Goal: Transaction & Acquisition: Purchase product/service

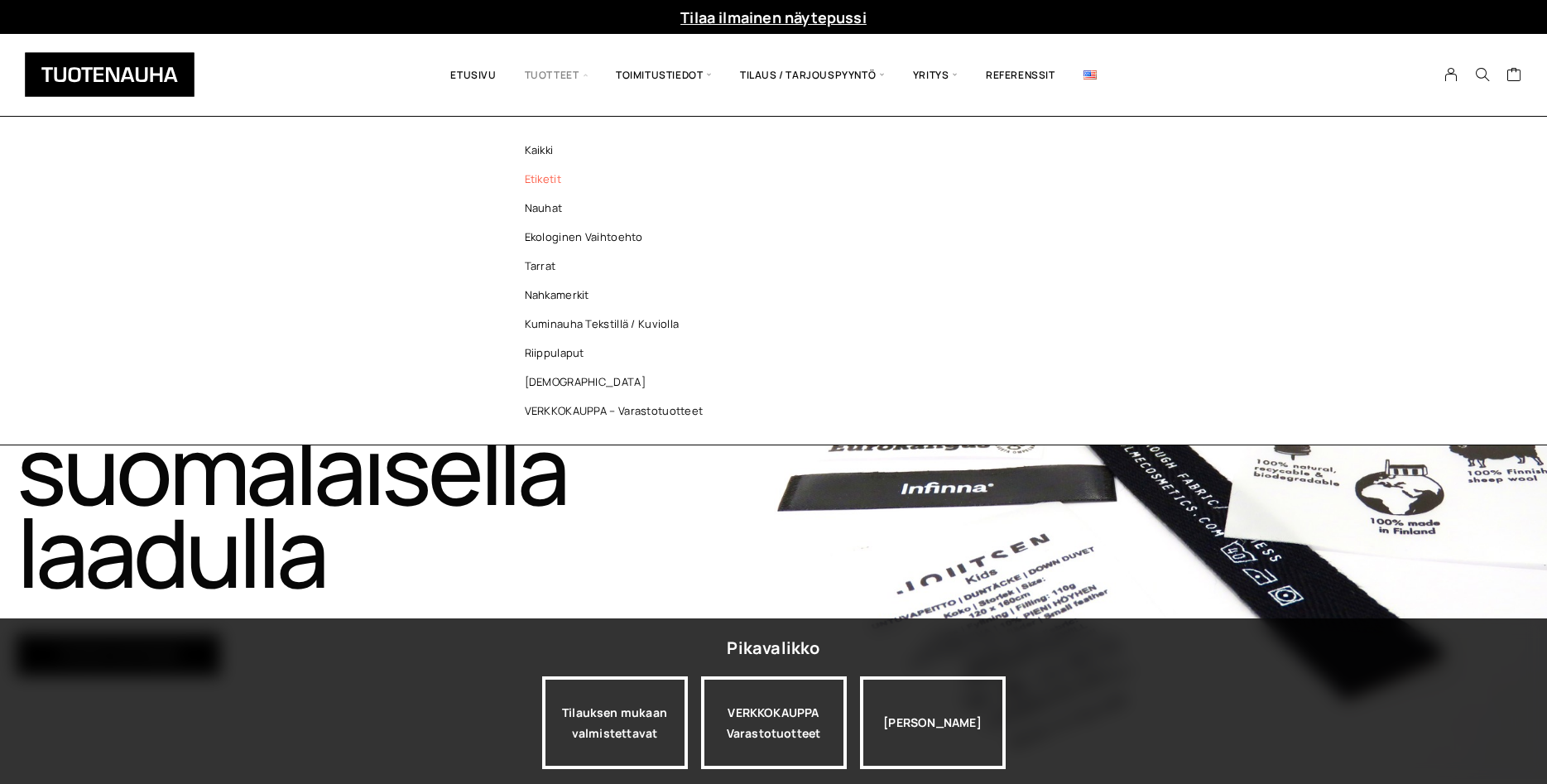
click at [554, 176] on link "Etiketit" at bounding box center [618, 179] width 240 height 29
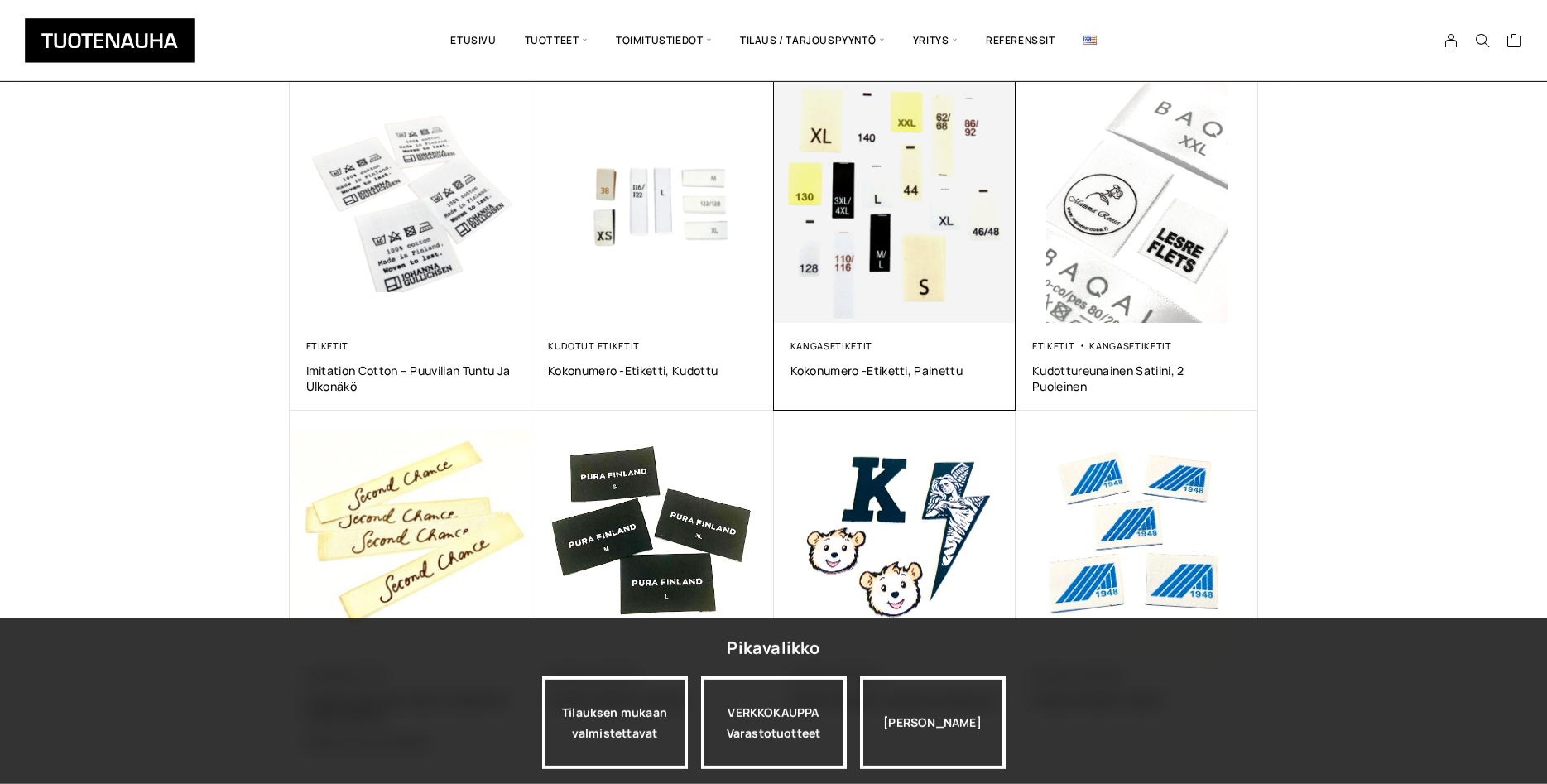
scroll to position [928, 0]
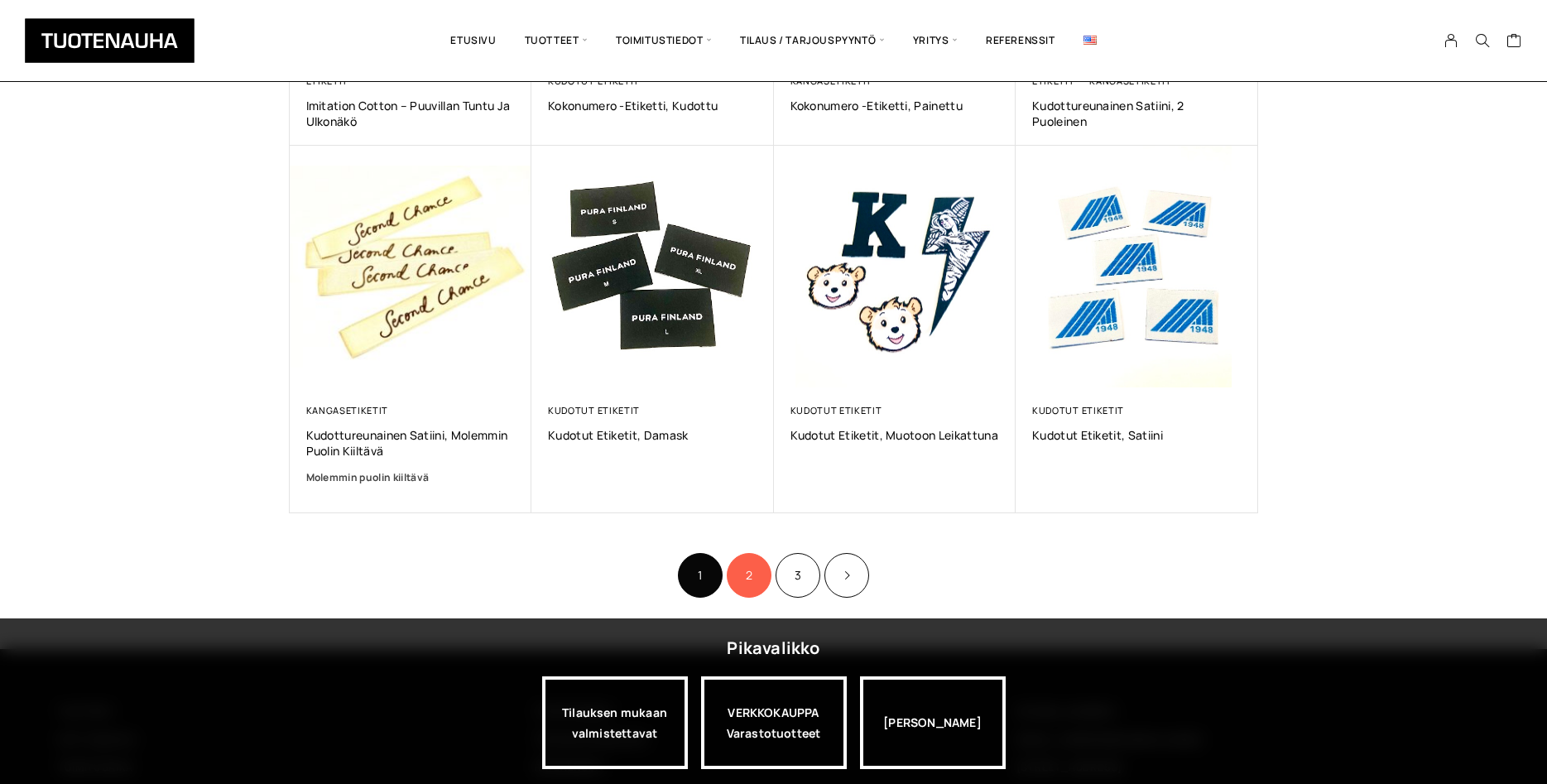
click at [748, 566] on link "2" at bounding box center [749, 575] width 45 height 45
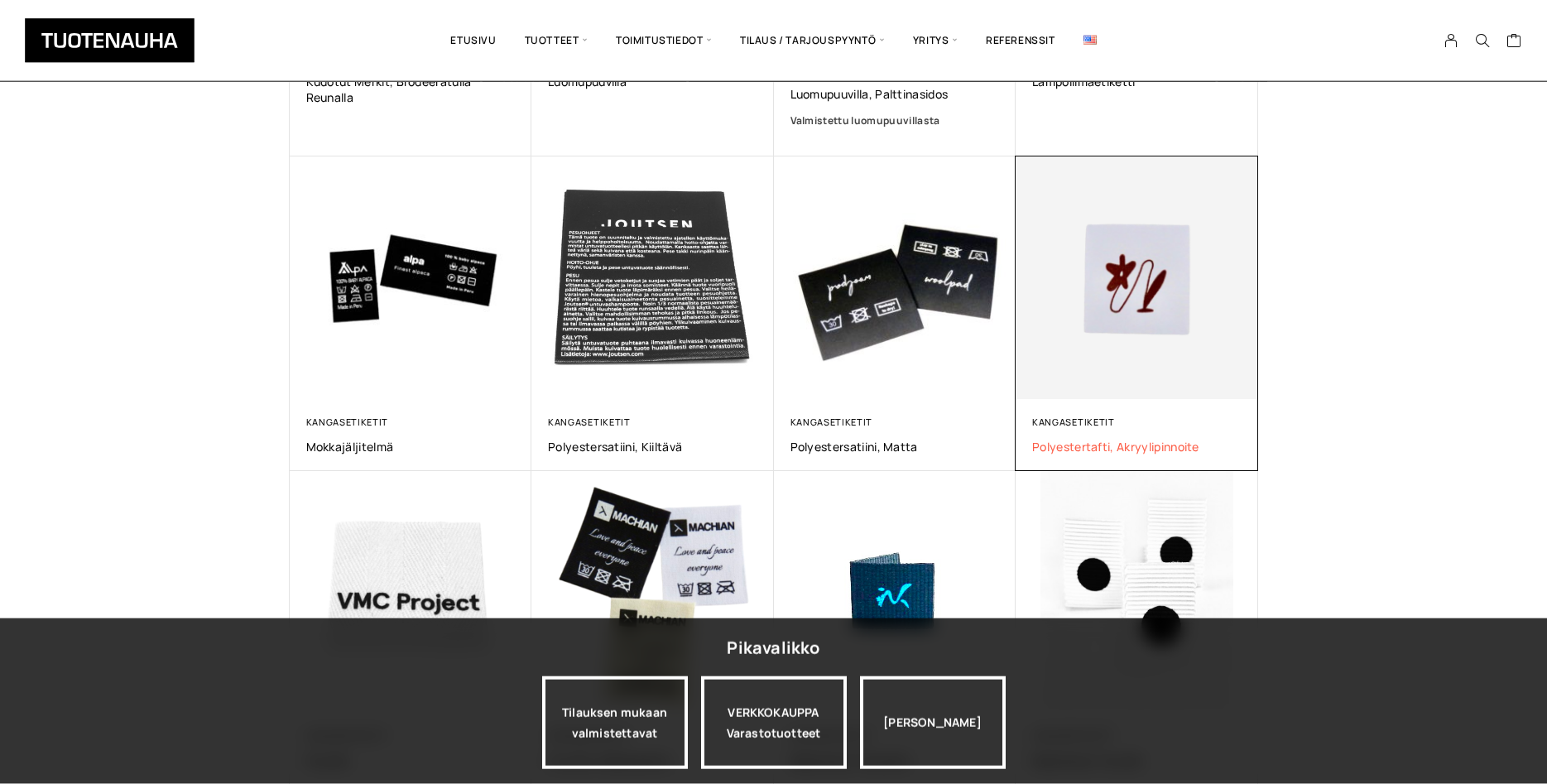
scroll to position [591, 0]
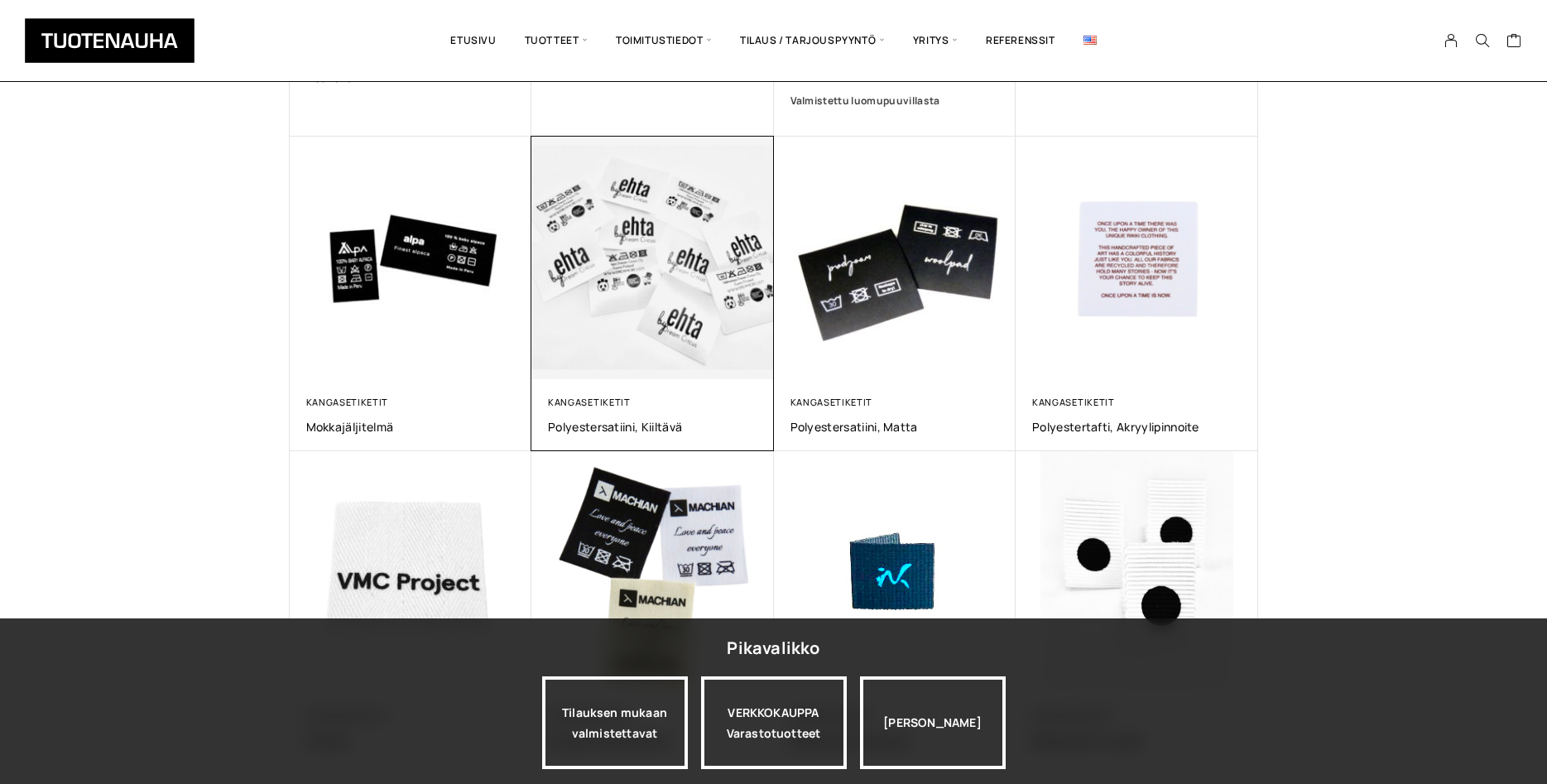
click at [666, 327] on img at bounding box center [652, 257] width 254 height 254
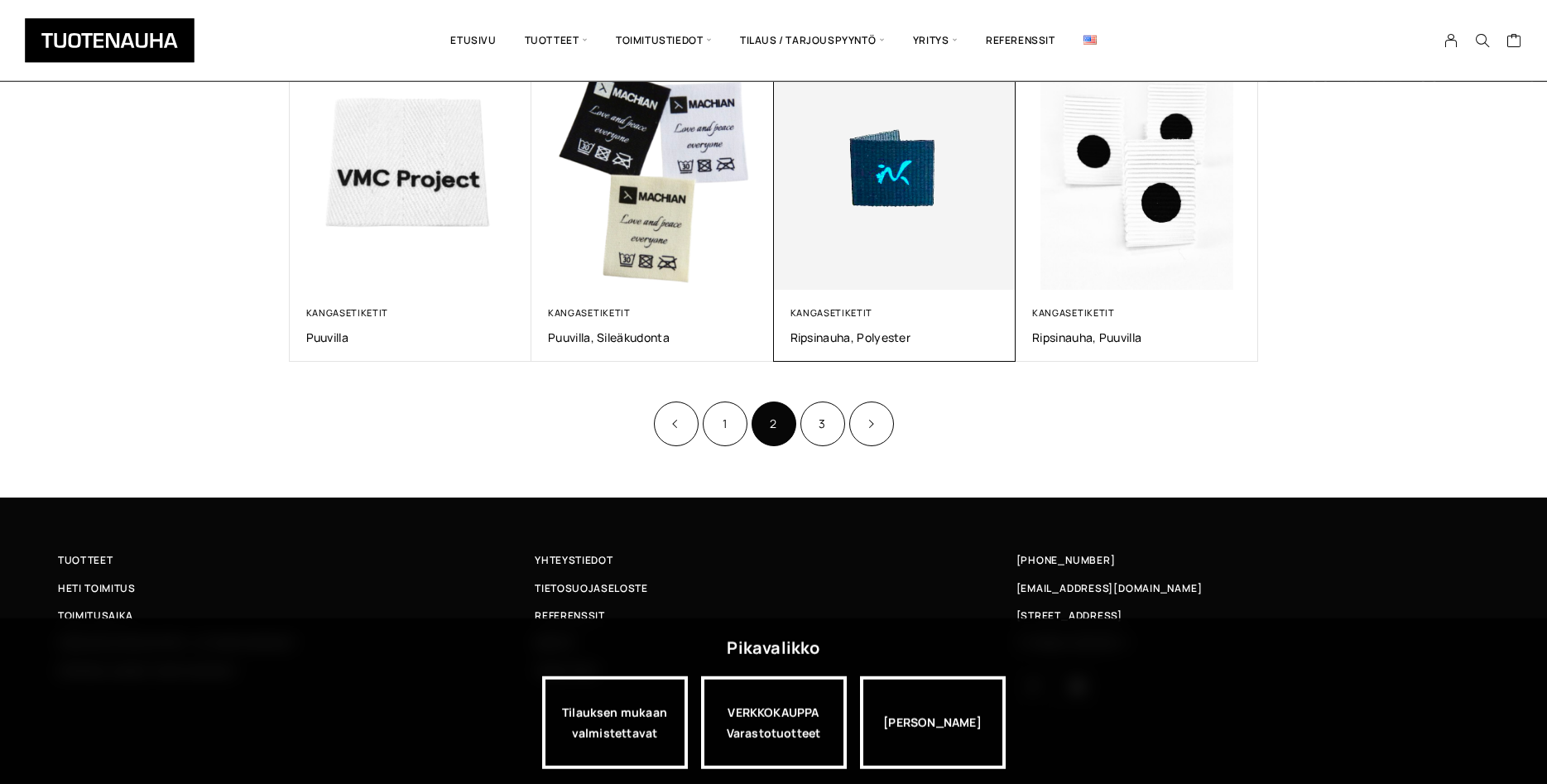
scroll to position [998, 0]
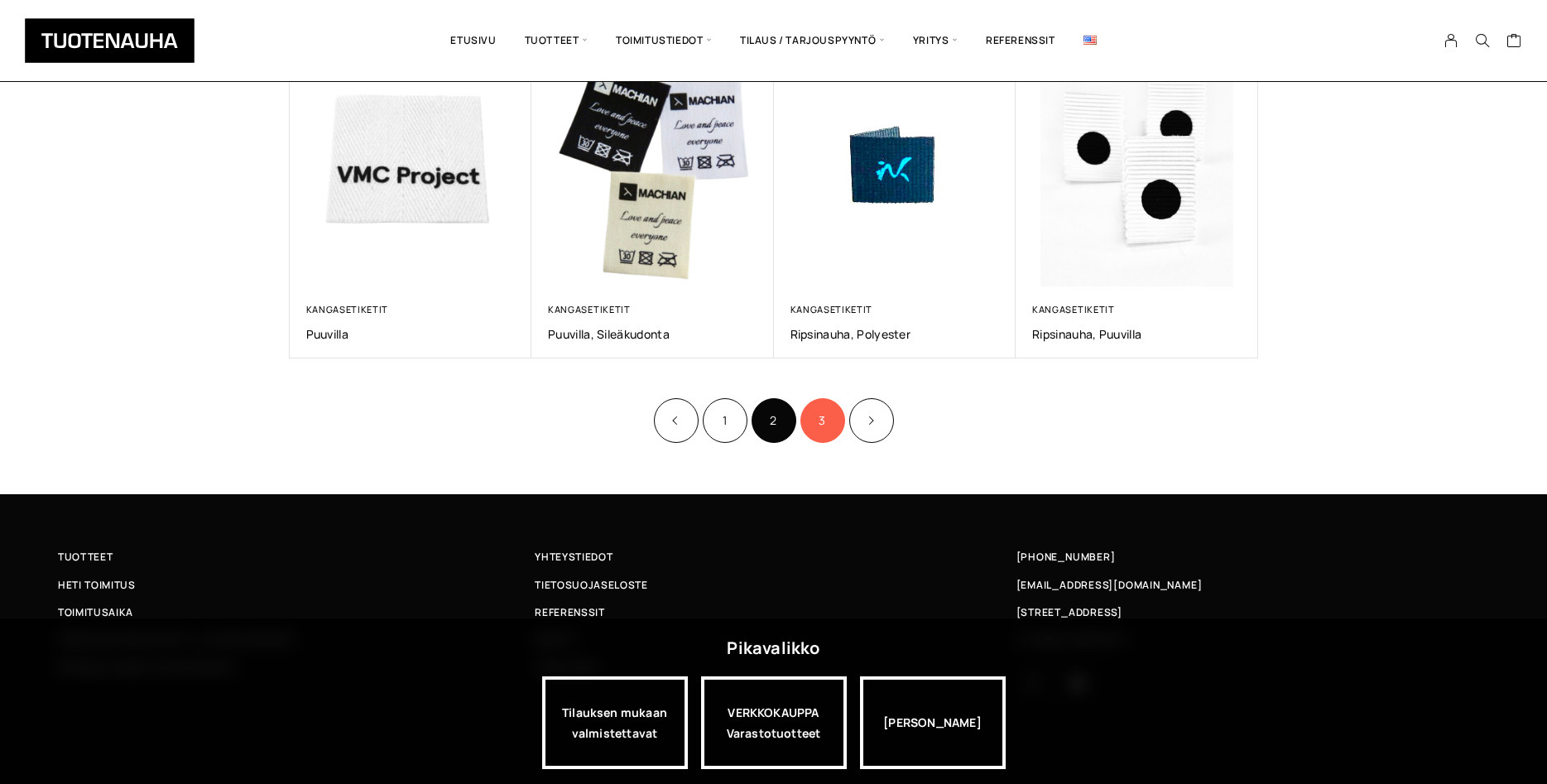
click at [816, 425] on link "3" at bounding box center [822, 420] width 45 height 45
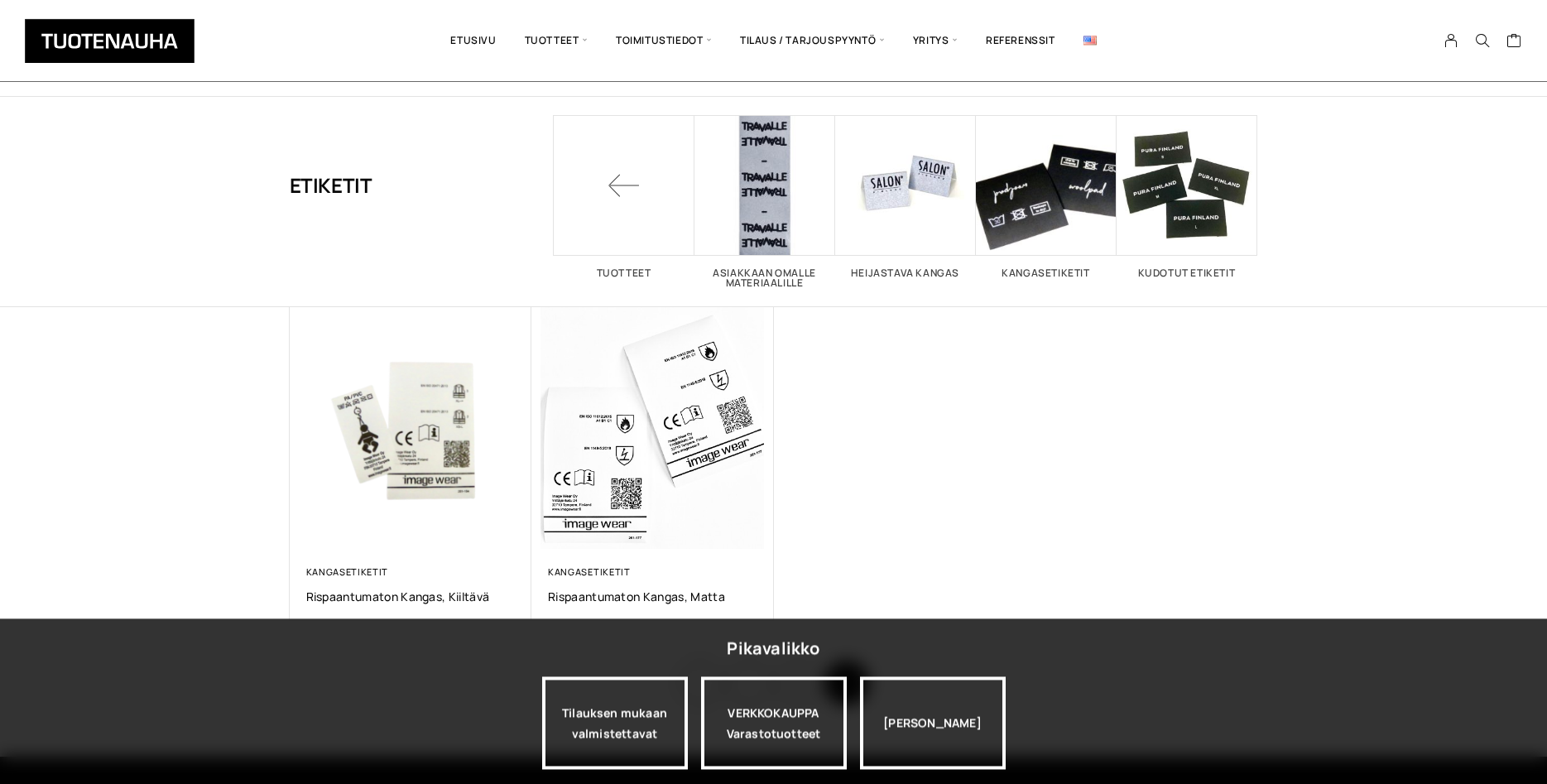
scroll to position [169, 0]
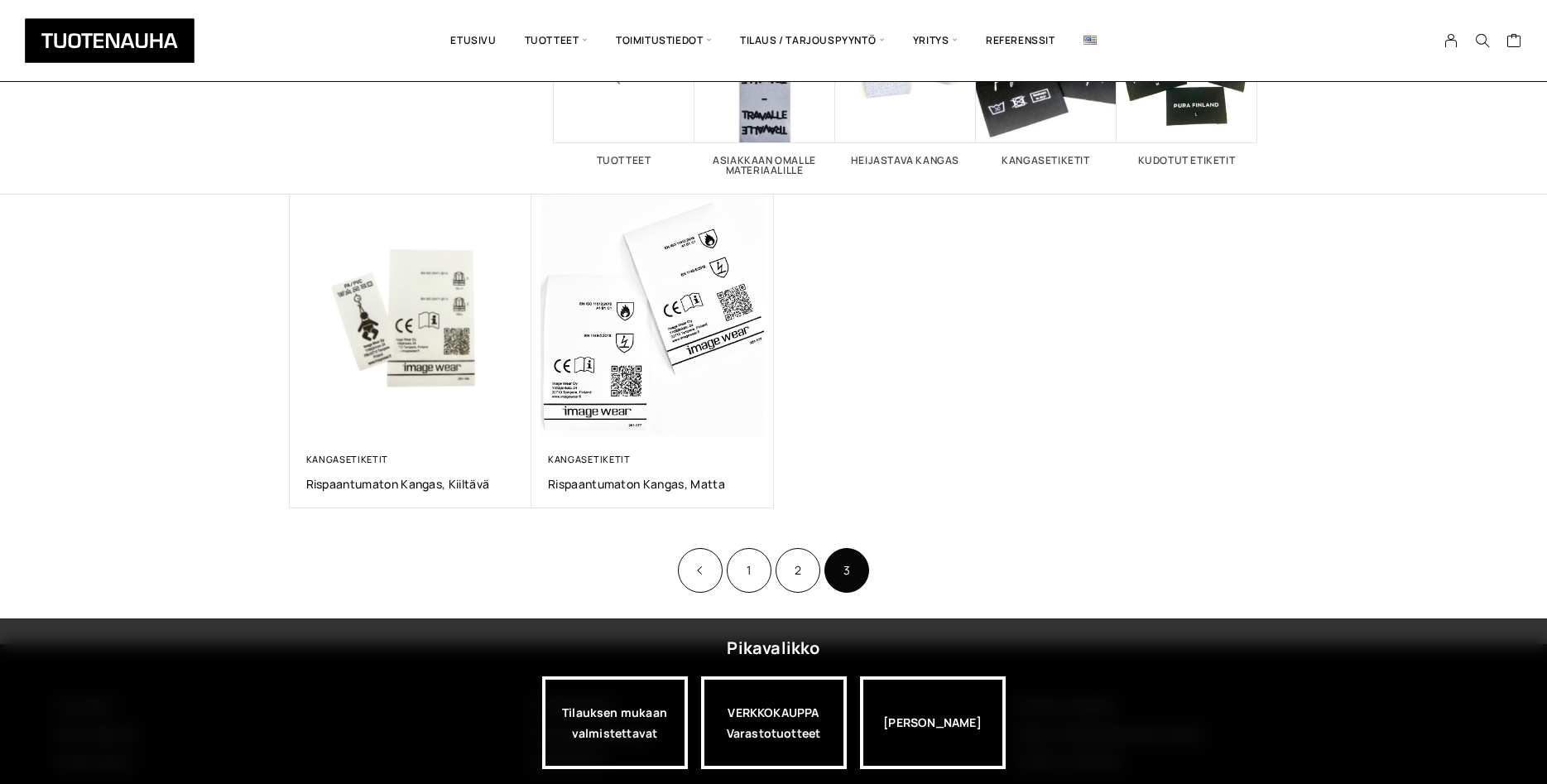
click at [1118, 654] on div "Pikavalikko Tilauksen mukaan valmistettavat VERKKOKAUPPA Varastotuotteet Jatka …" at bounding box center [773, 701] width 1547 height 165
drag, startPoint x: 1118, startPoint y: 654, endPoint x: 1079, endPoint y: 787, distance: 138.6
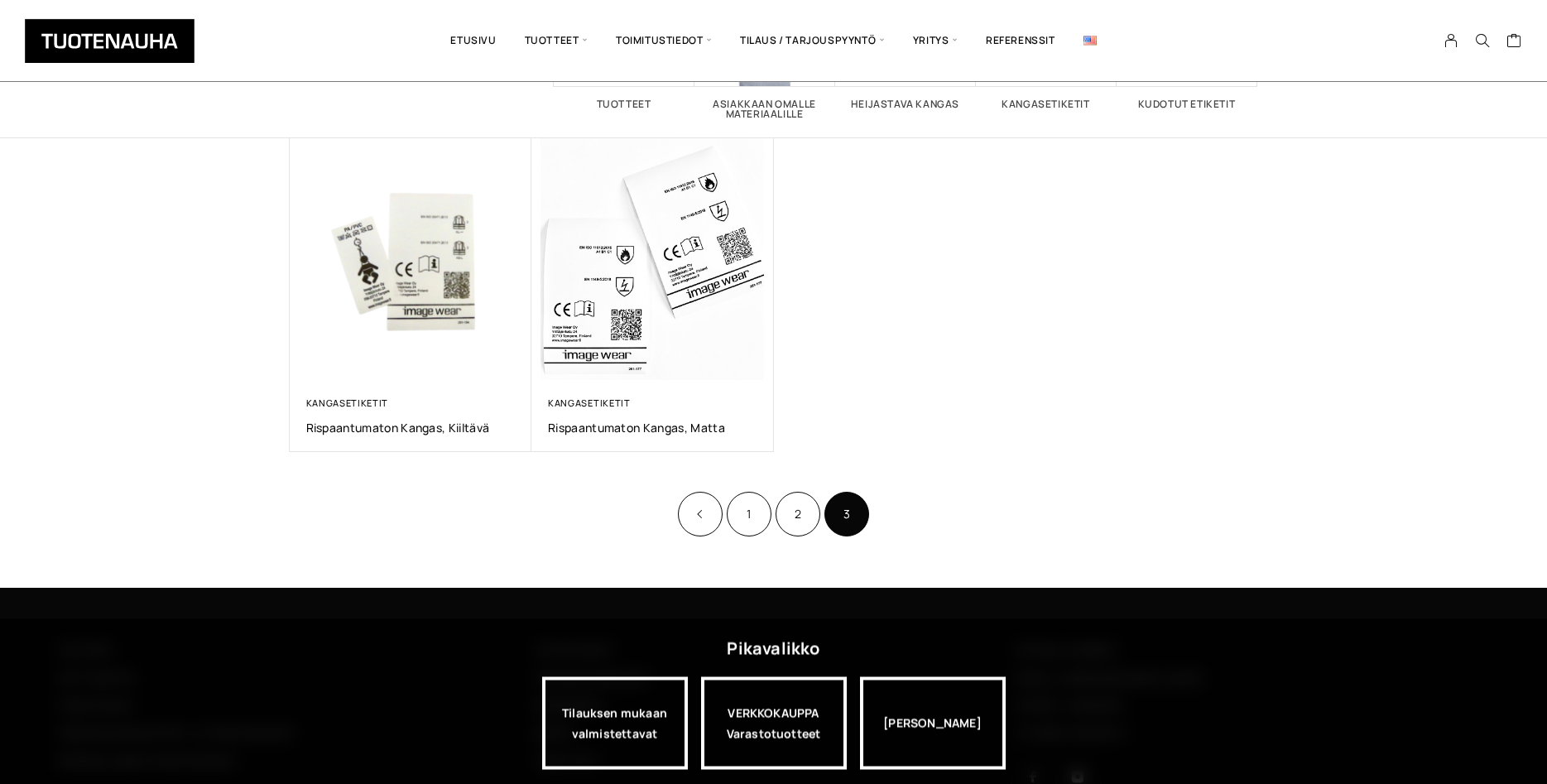
scroll to position [319, 0]
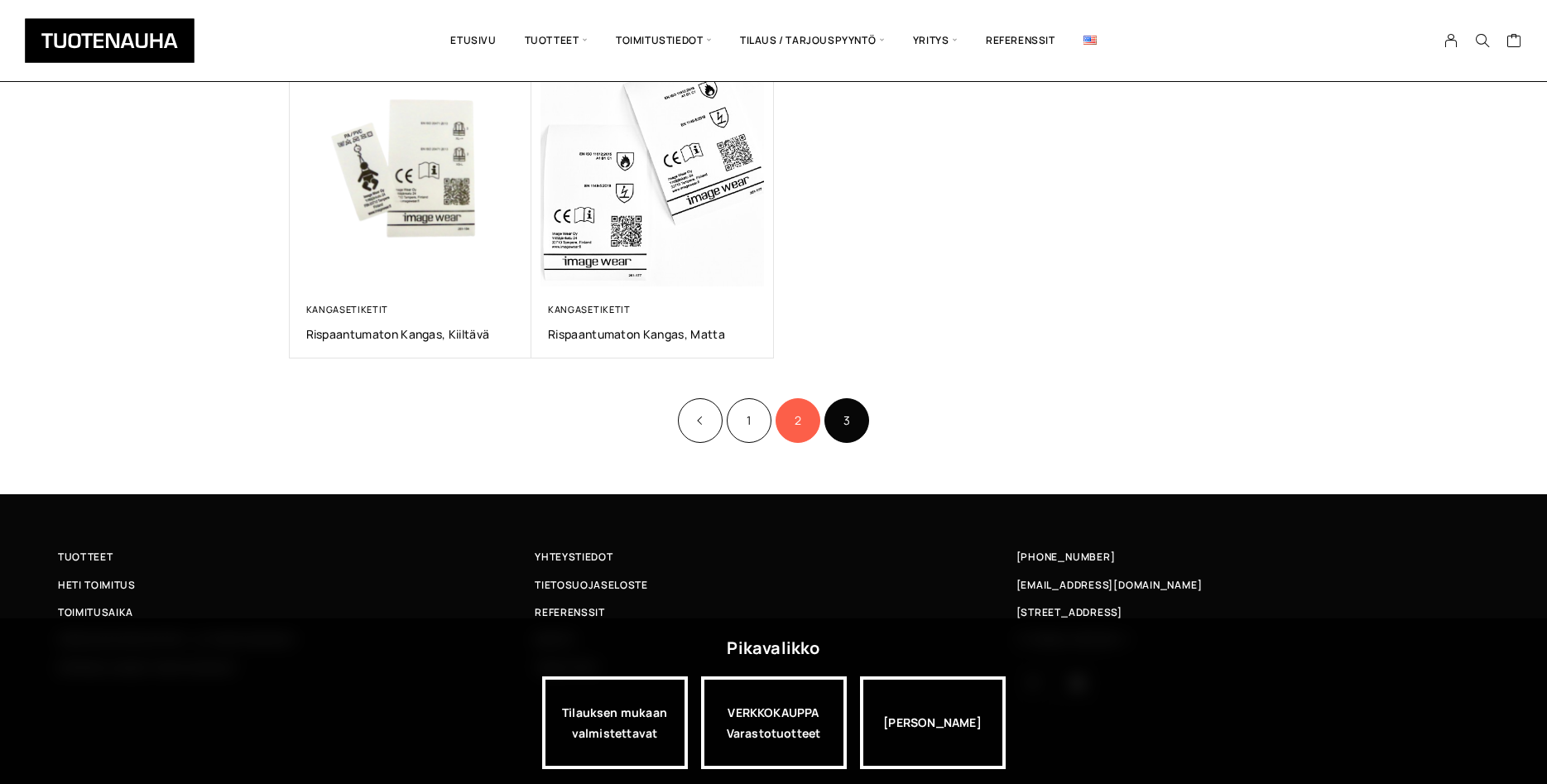
click at [799, 422] on link "2" at bounding box center [798, 420] width 45 height 45
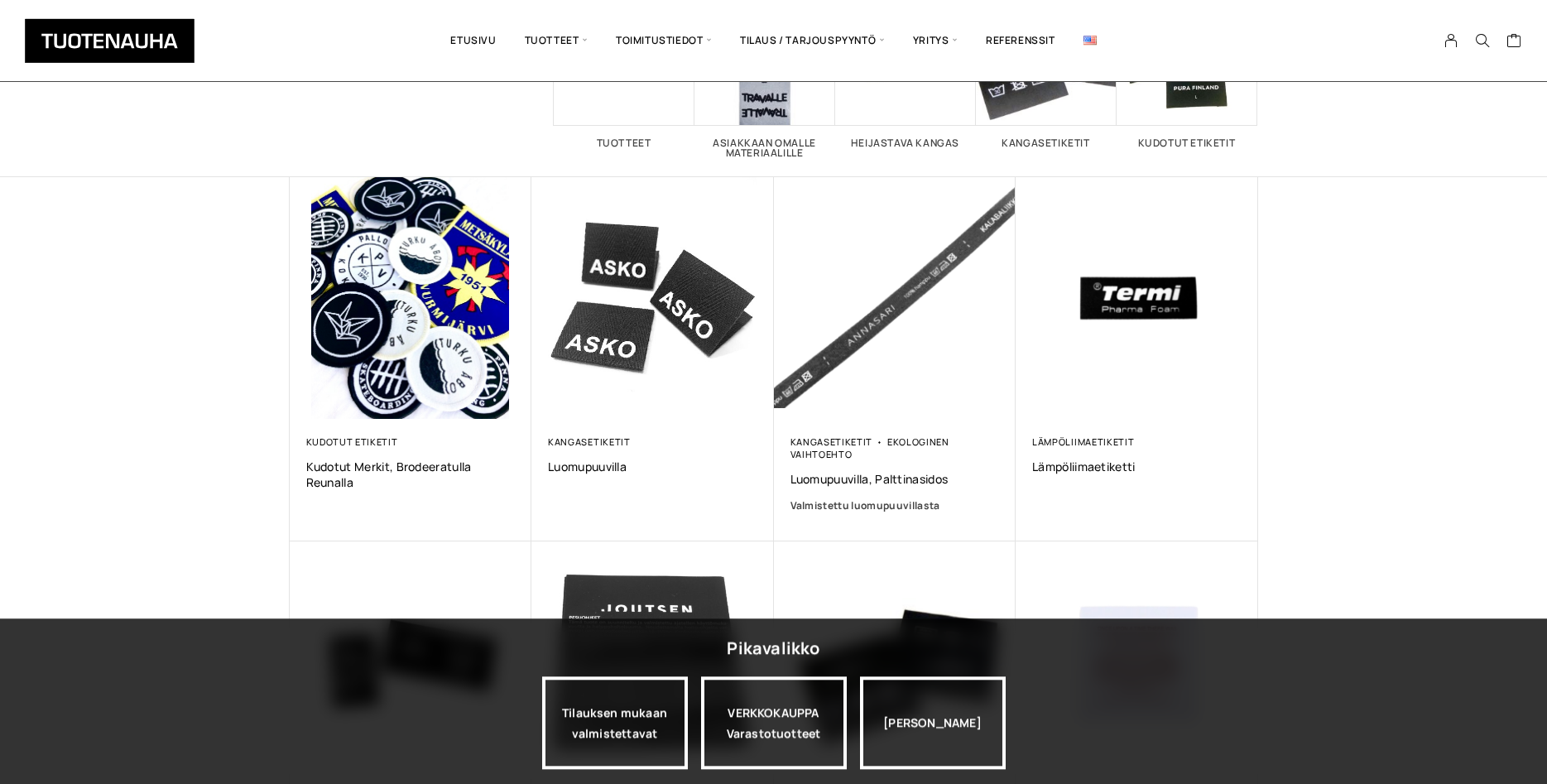
scroll to position [169, 0]
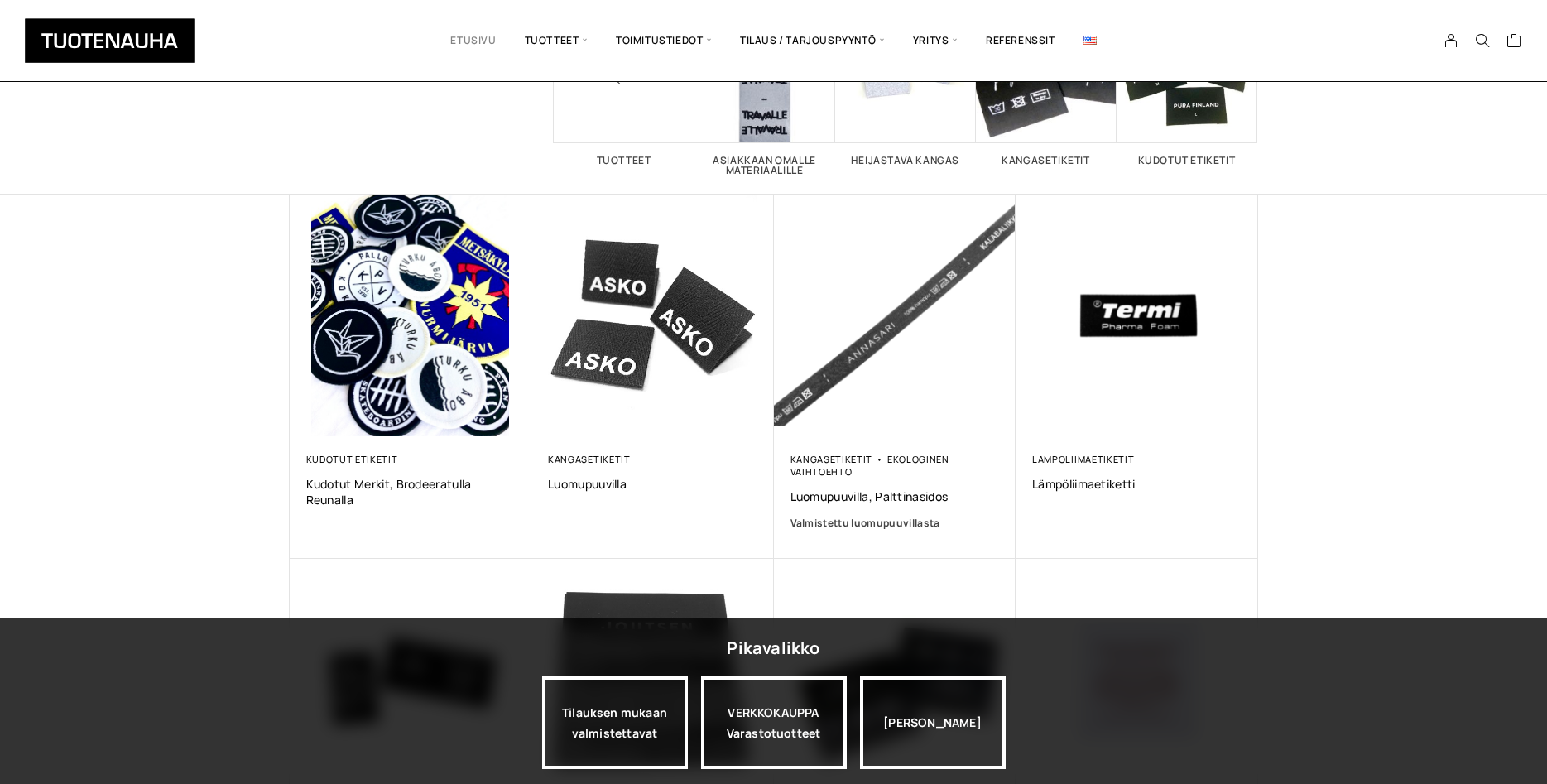
click at [479, 38] on link "Etusivu" at bounding box center [473, 41] width 73 height 57
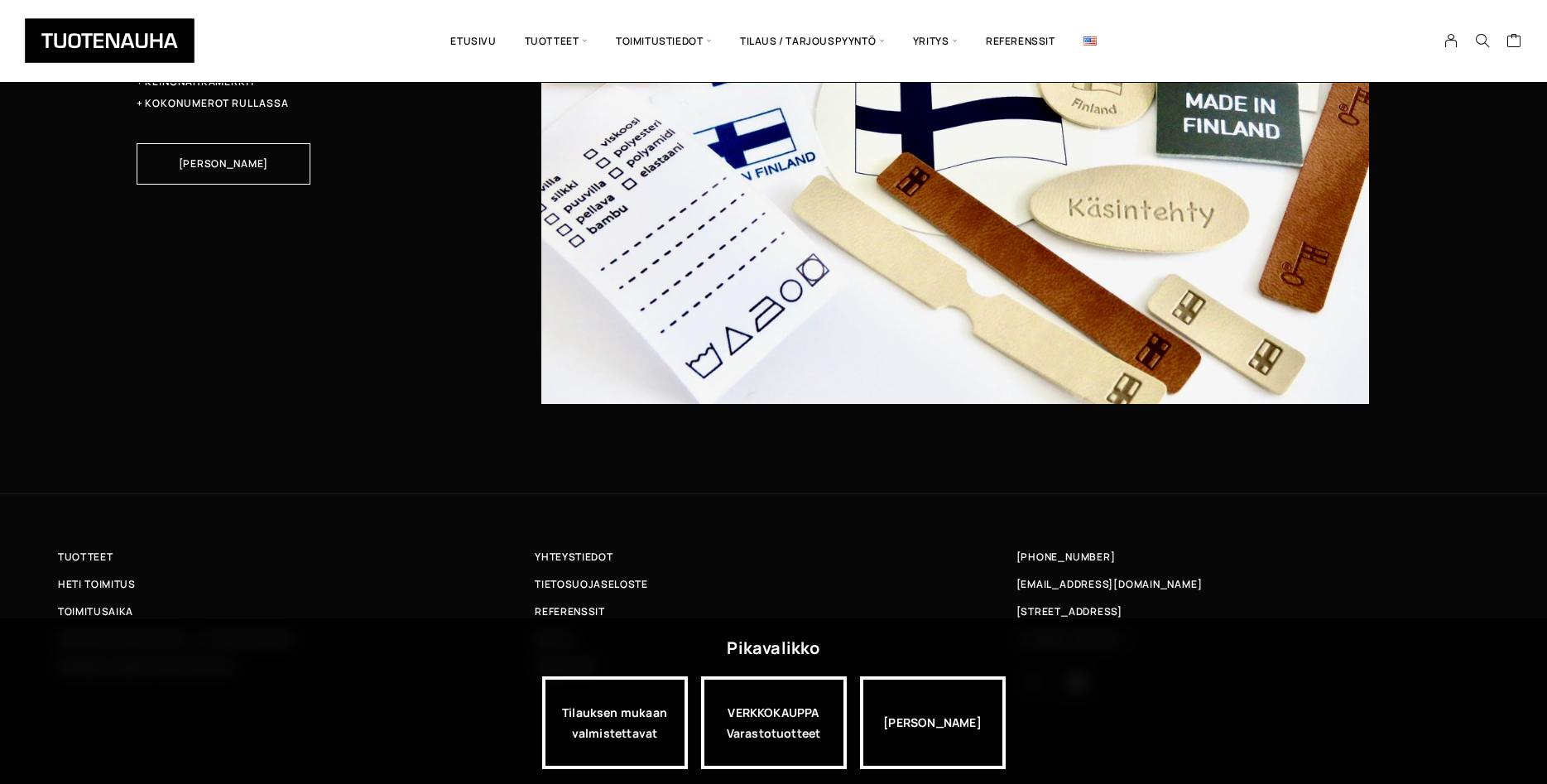
scroll to position [4951, 0]
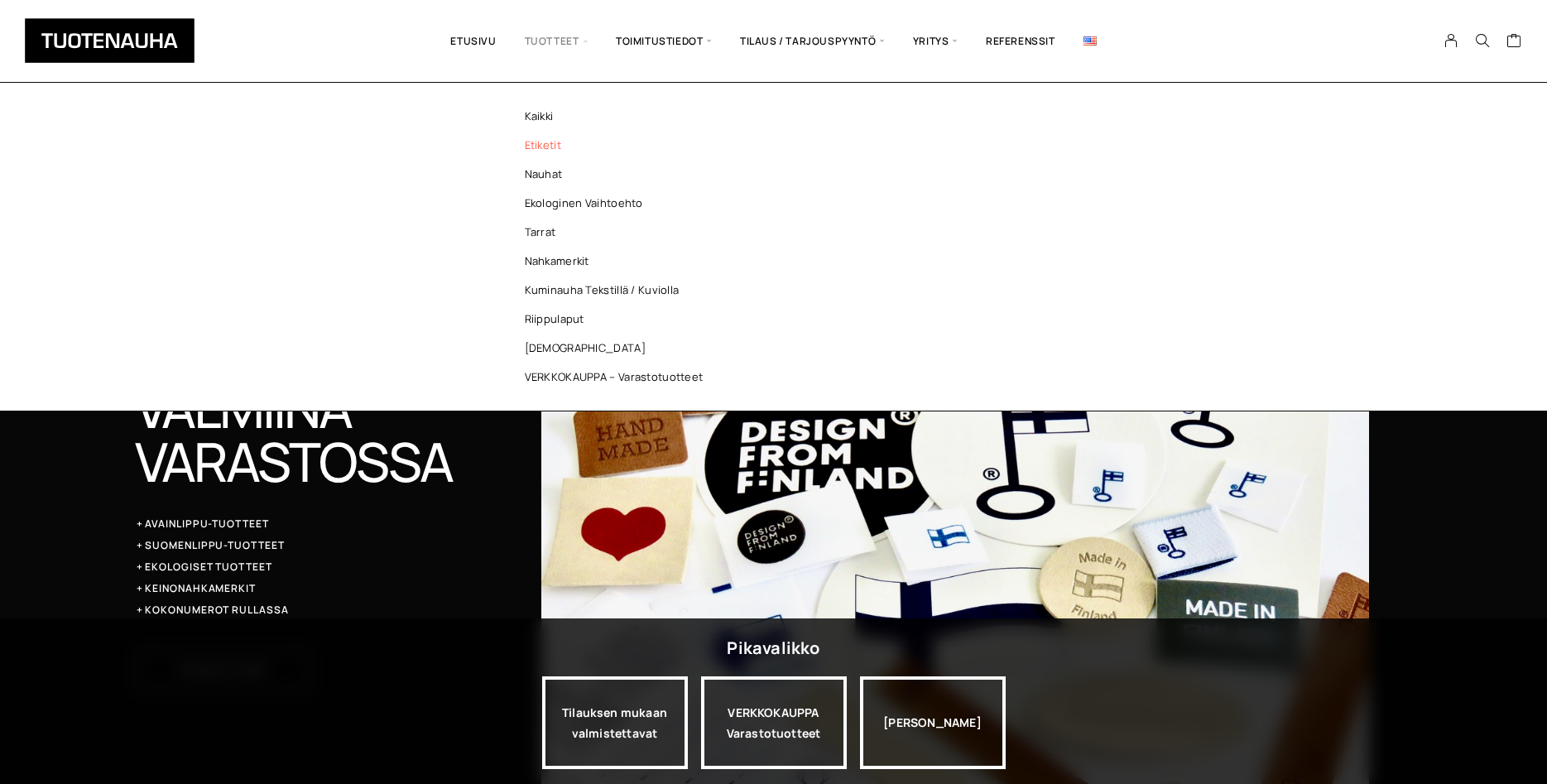
click at [554, 141] on link "Etiketit" at bounding box center [618, 145] width 240 height 29
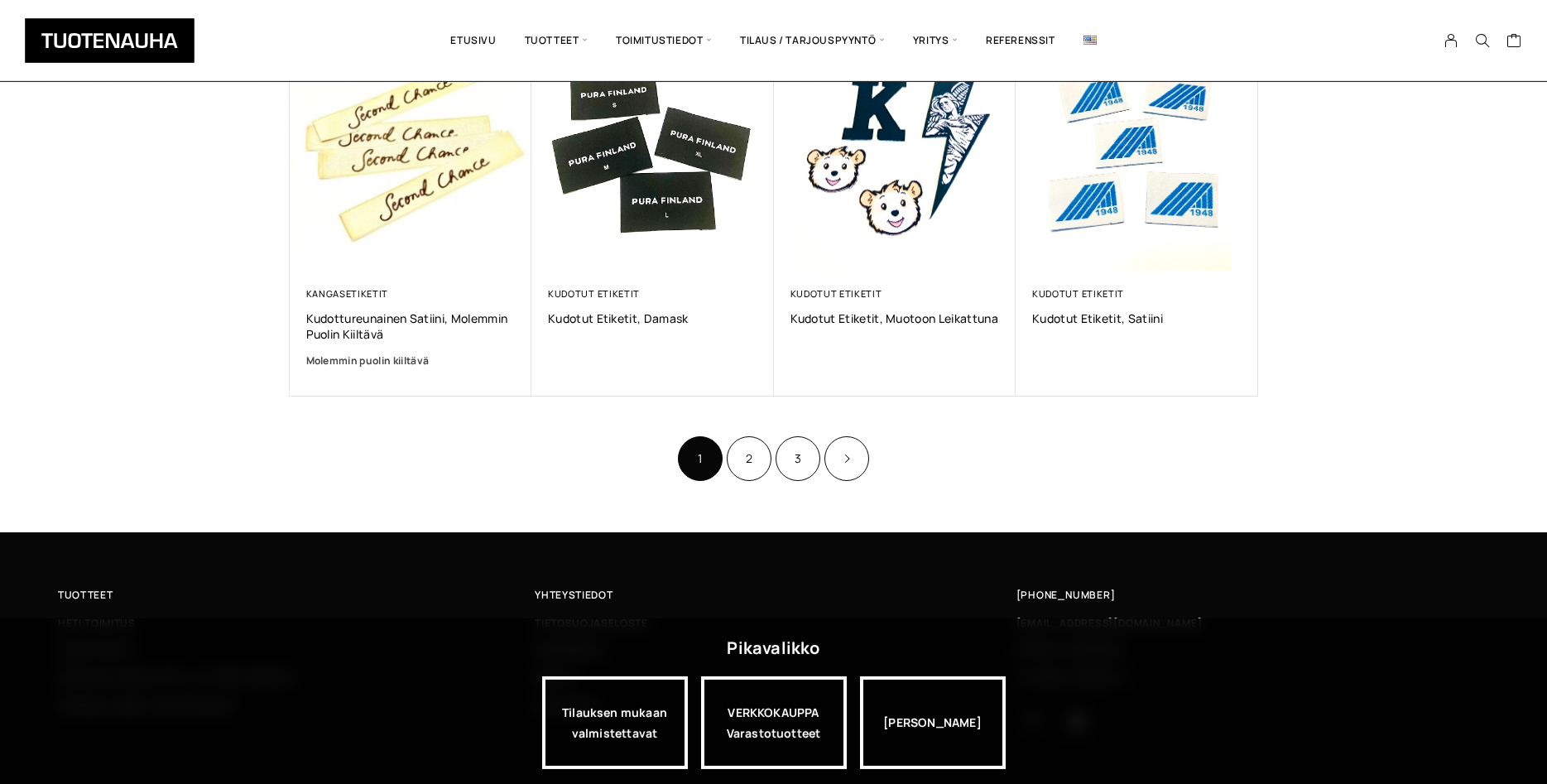
scroll to position [1084, 0]
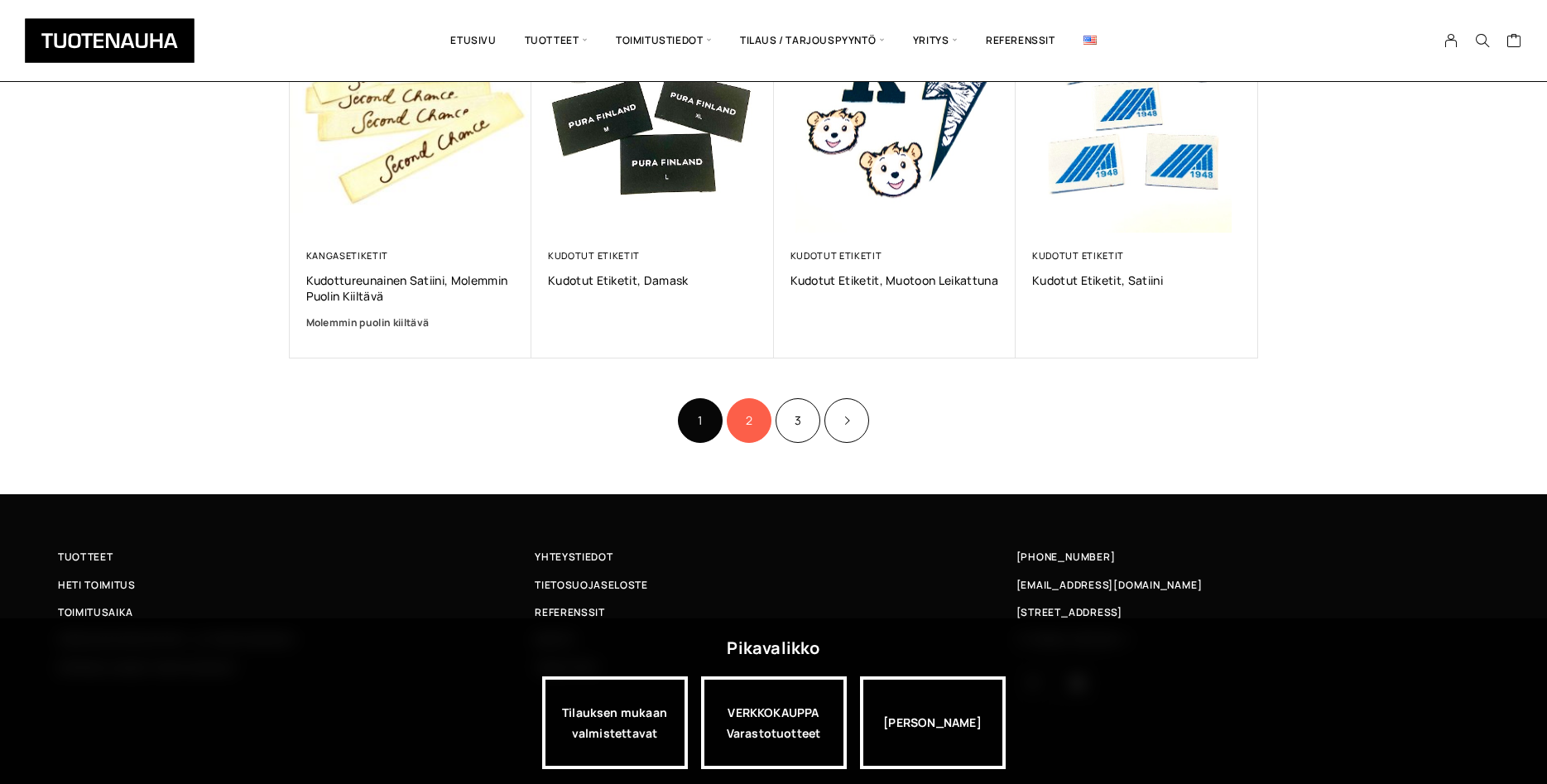
drag, startPoint x: 756, startPoint y: 426, endPoint x: 766, endPoint y: 426, distance: 10.0
click at [755, 426] on link "2" at bounding box center [749, 420] width 45 height 45
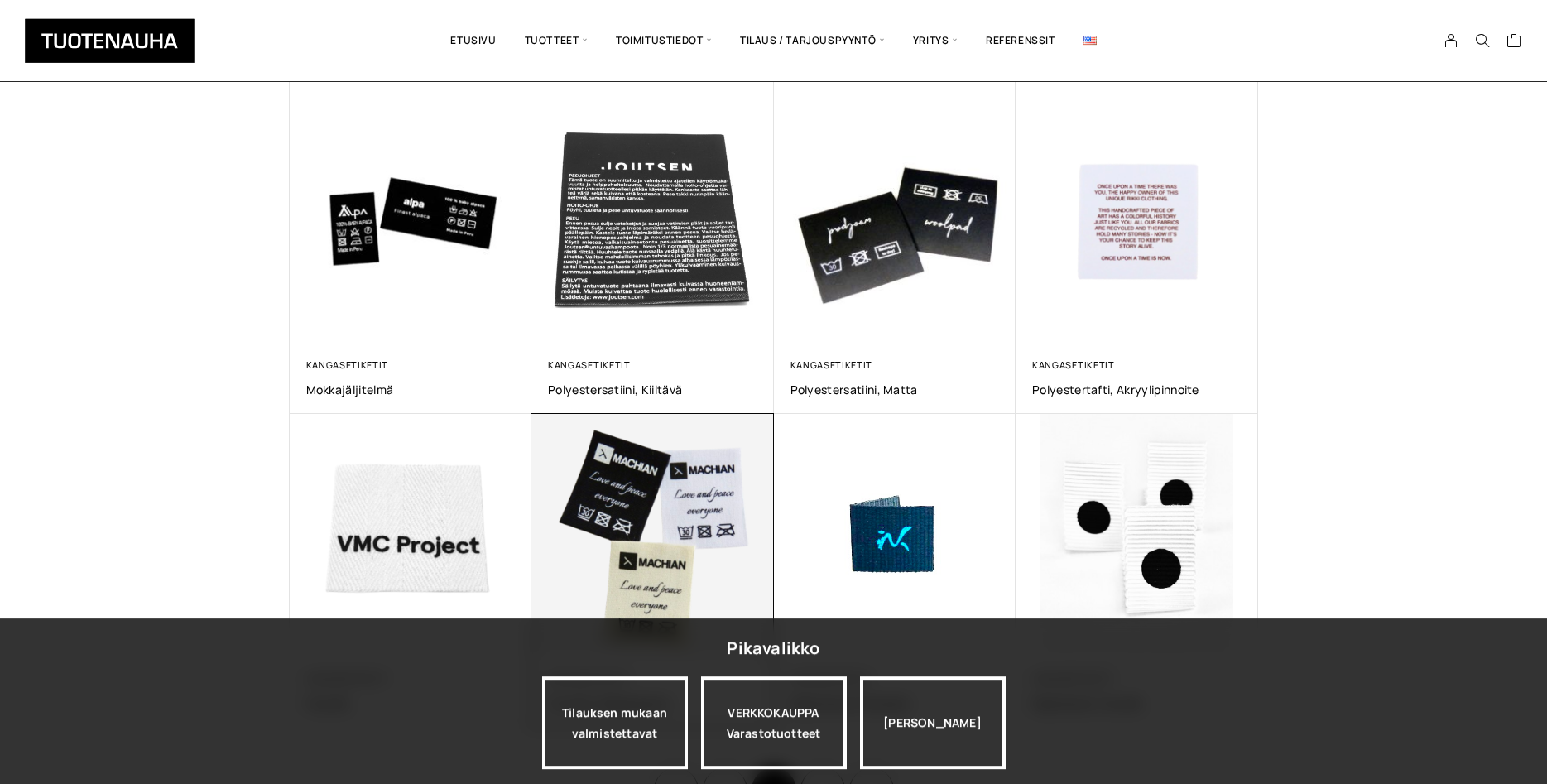
scroll to position [591, 0]
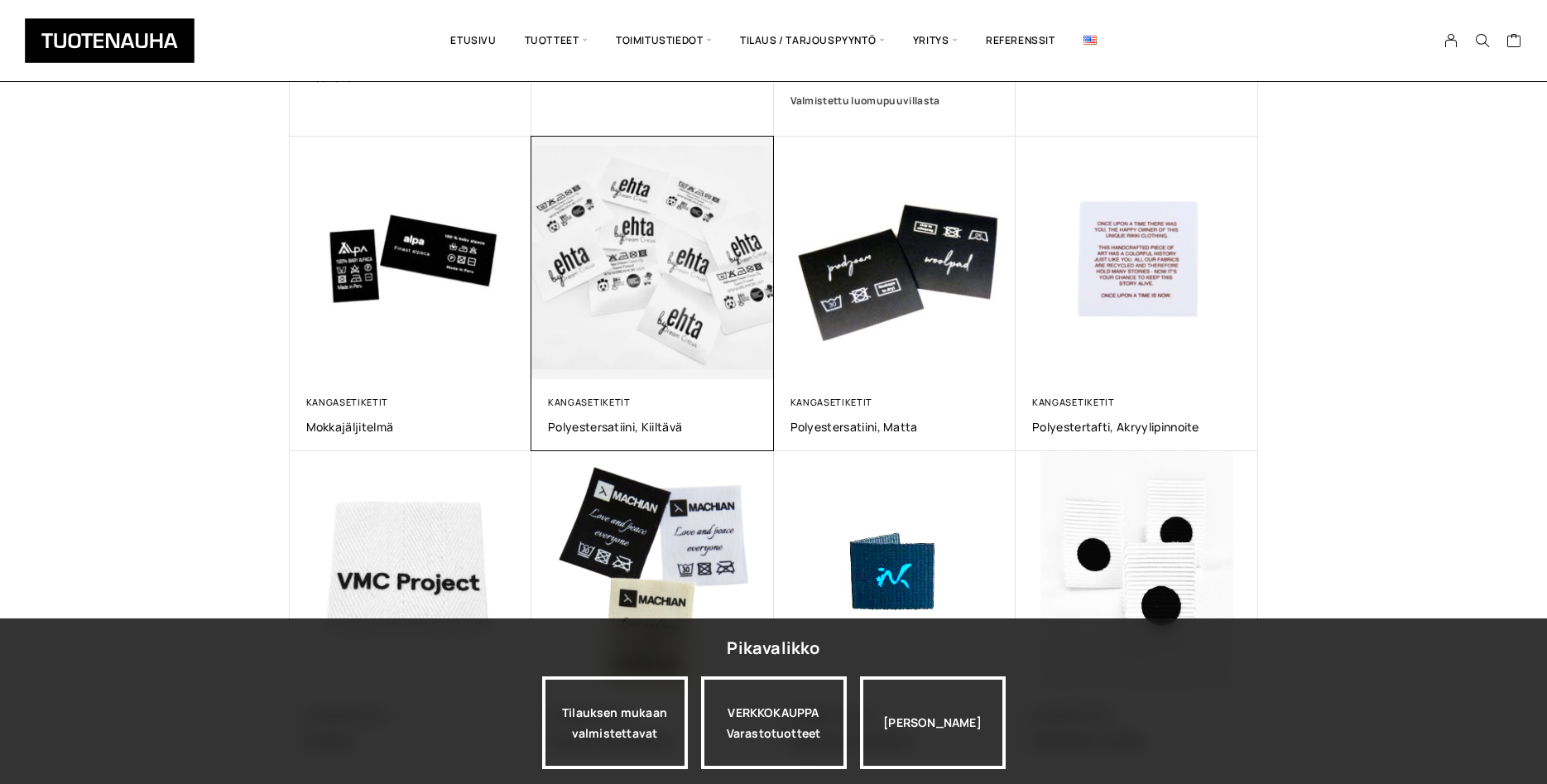
click at [673, 315] on img at bounding box center [652, 257] width 254 height 254
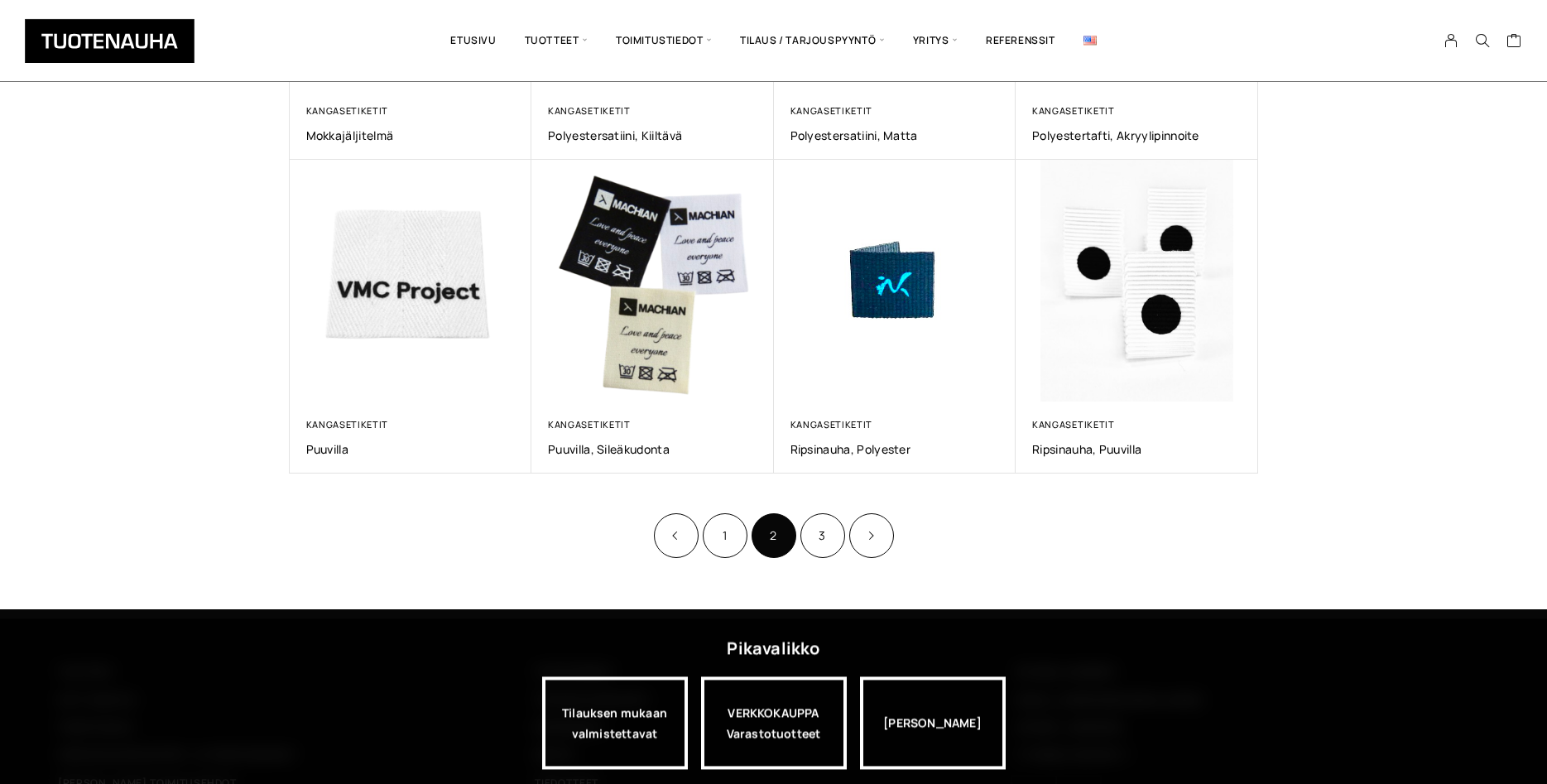
scroll to position [998, 0]
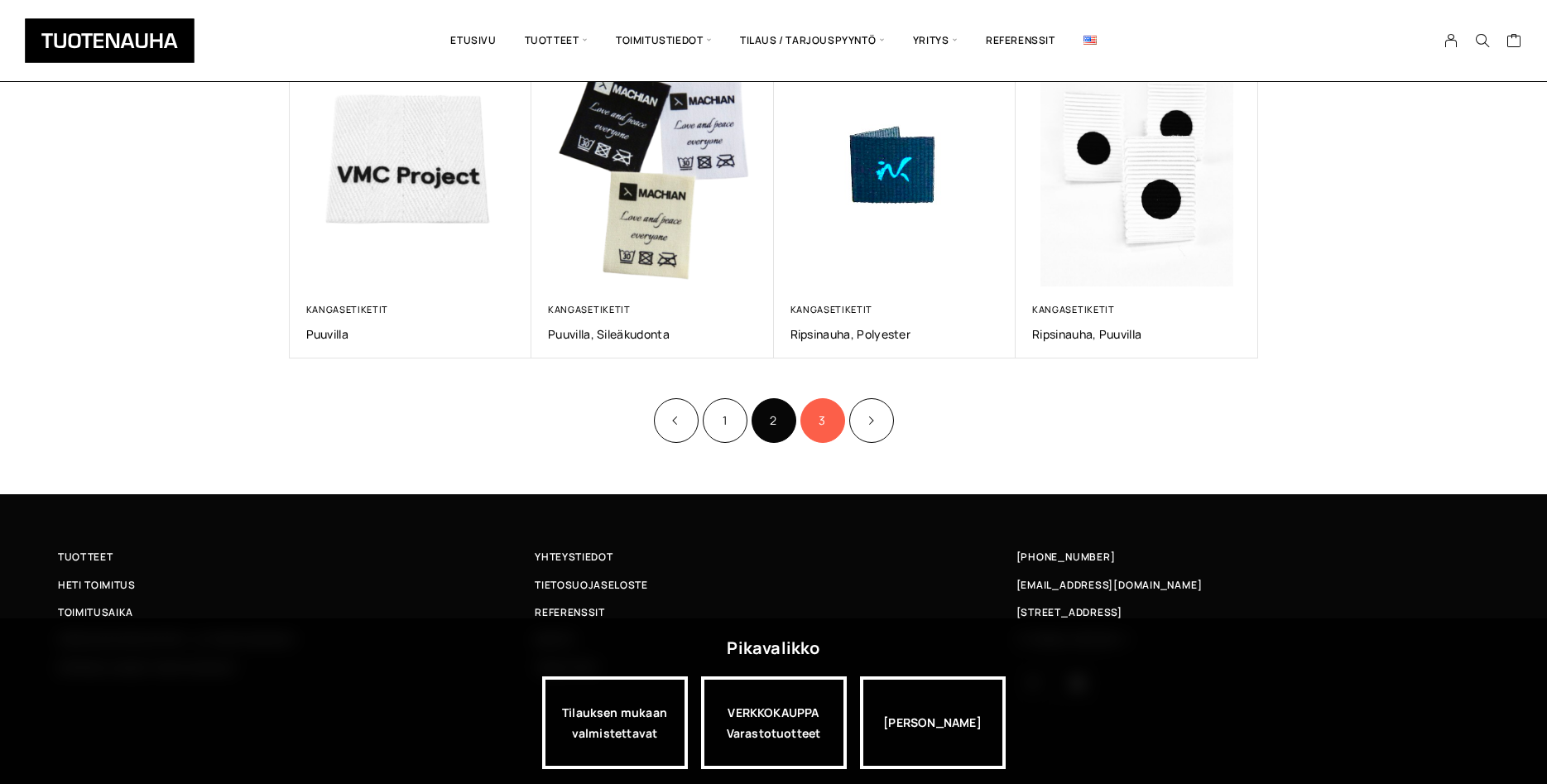
click at [831, 420] on link "3" at bounding box center [822, 420] width 45 height 45
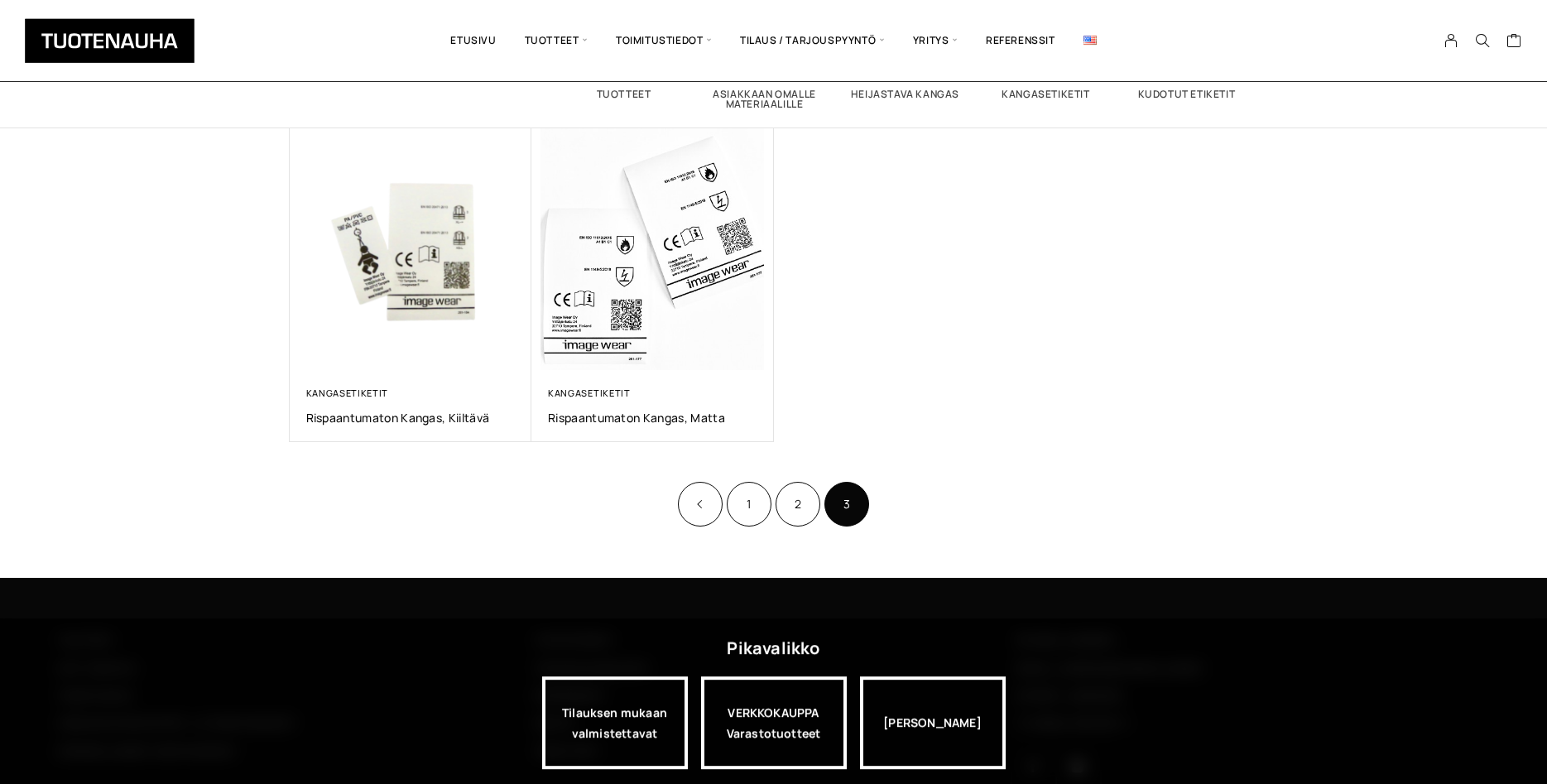
scroll to position [235, 0]
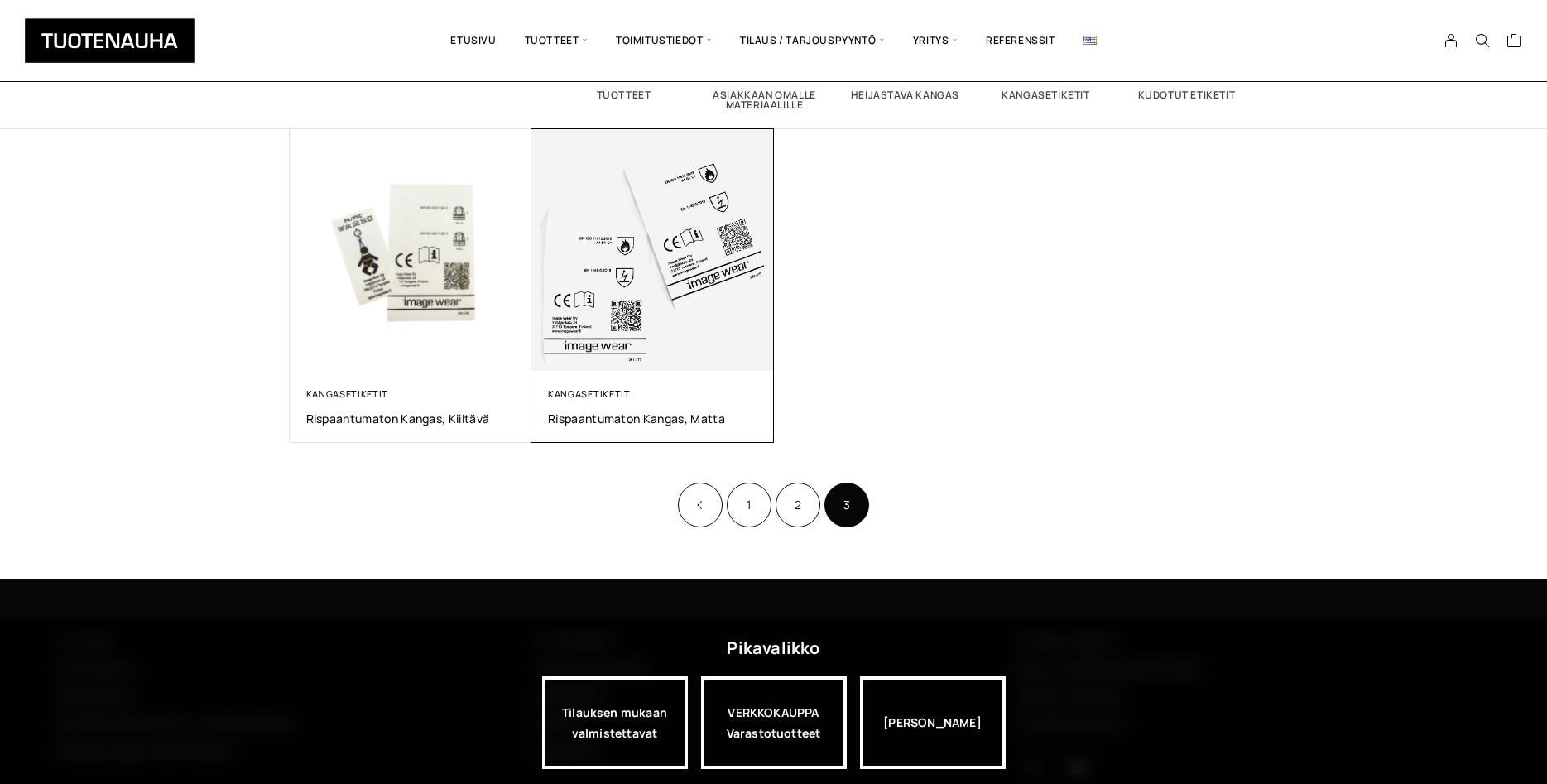
click at [660, 318] on img at bounding box center [652, 250] width 242 height 242
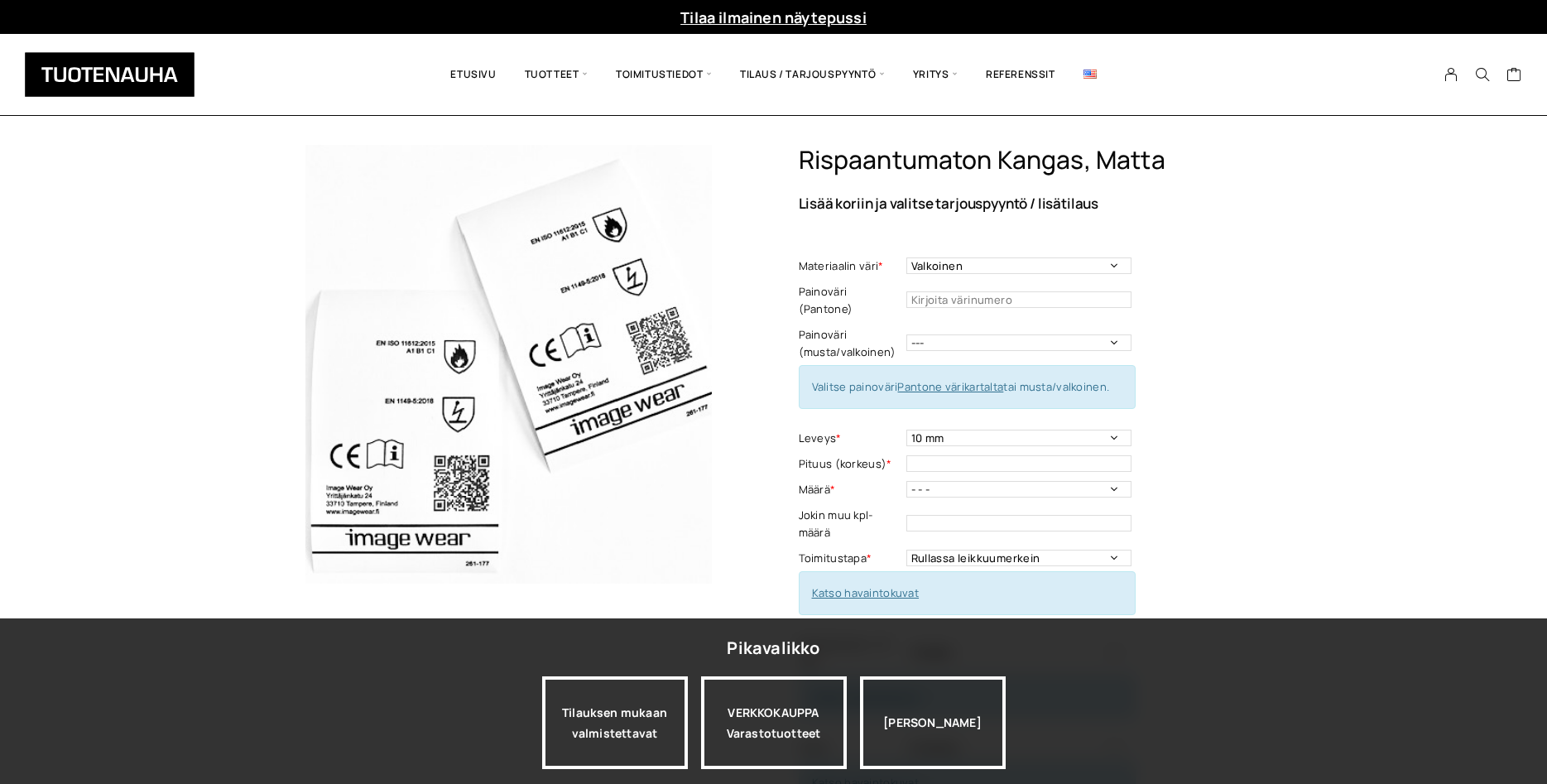
click at [641, 496] on img at bounding box center [509, 365] width 439 height 439
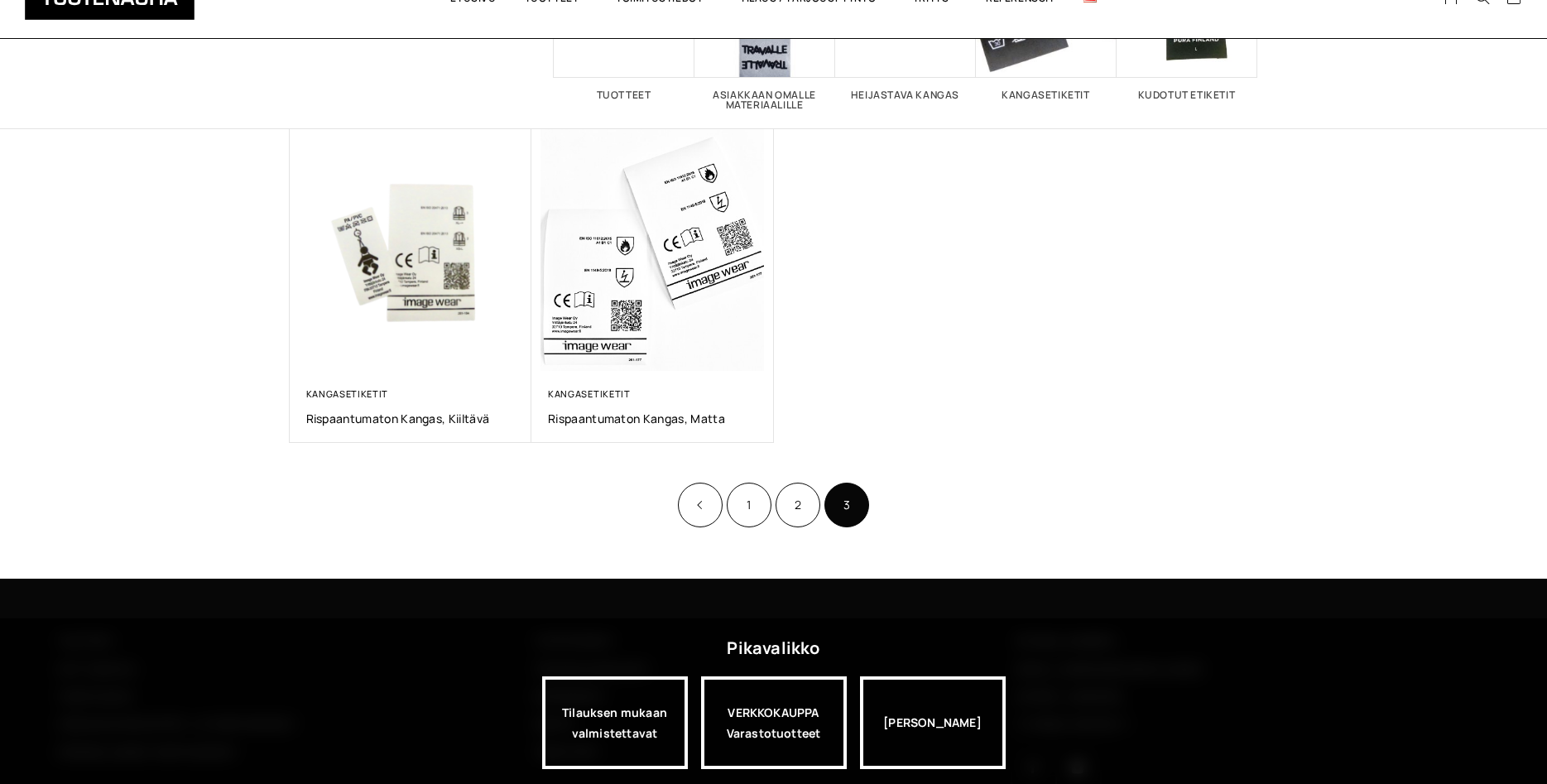
scroll to position [235, 0]
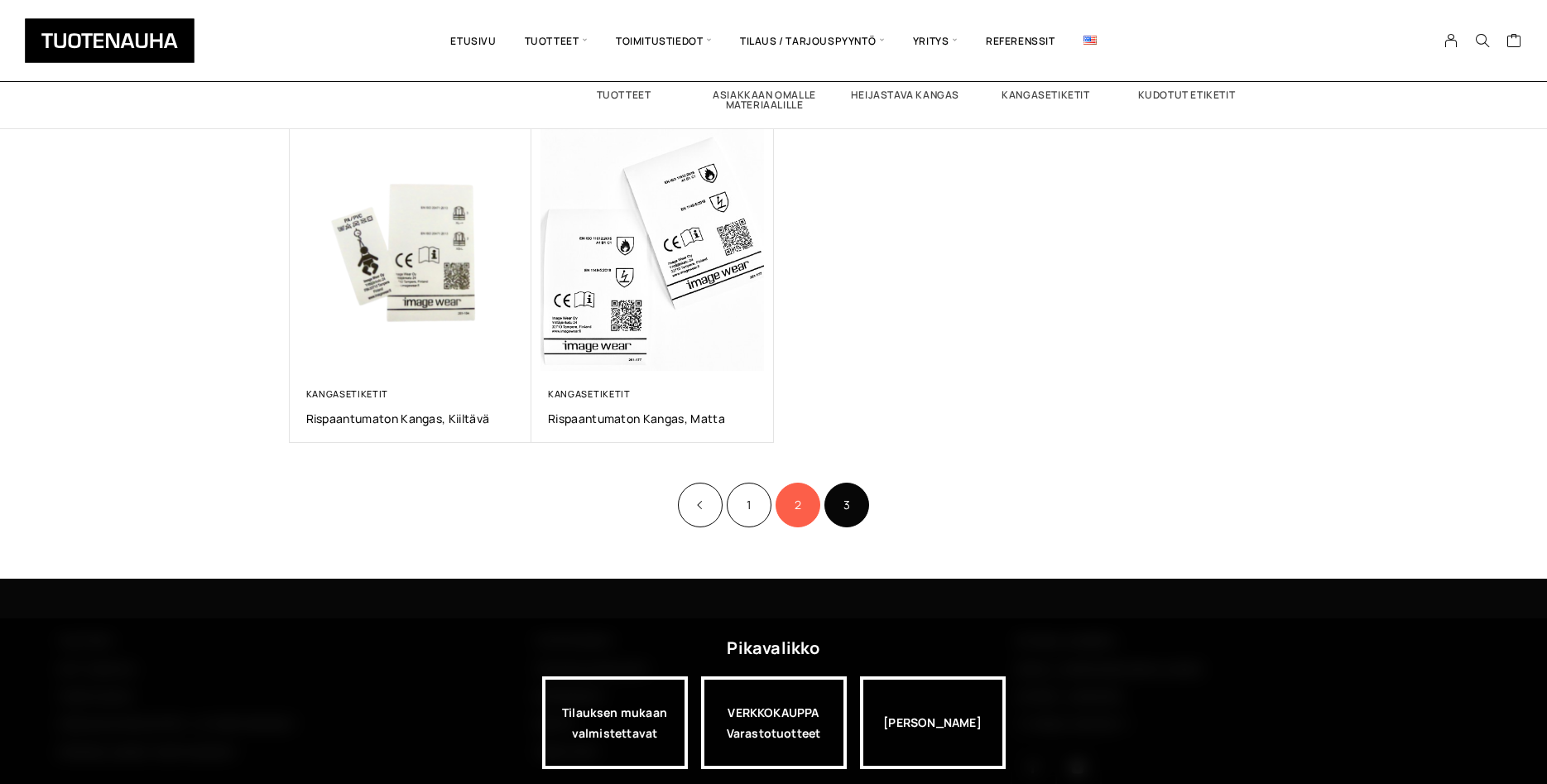
click at [789, 507] on link "2" at bounding box center [798, 505] width 45 height 45
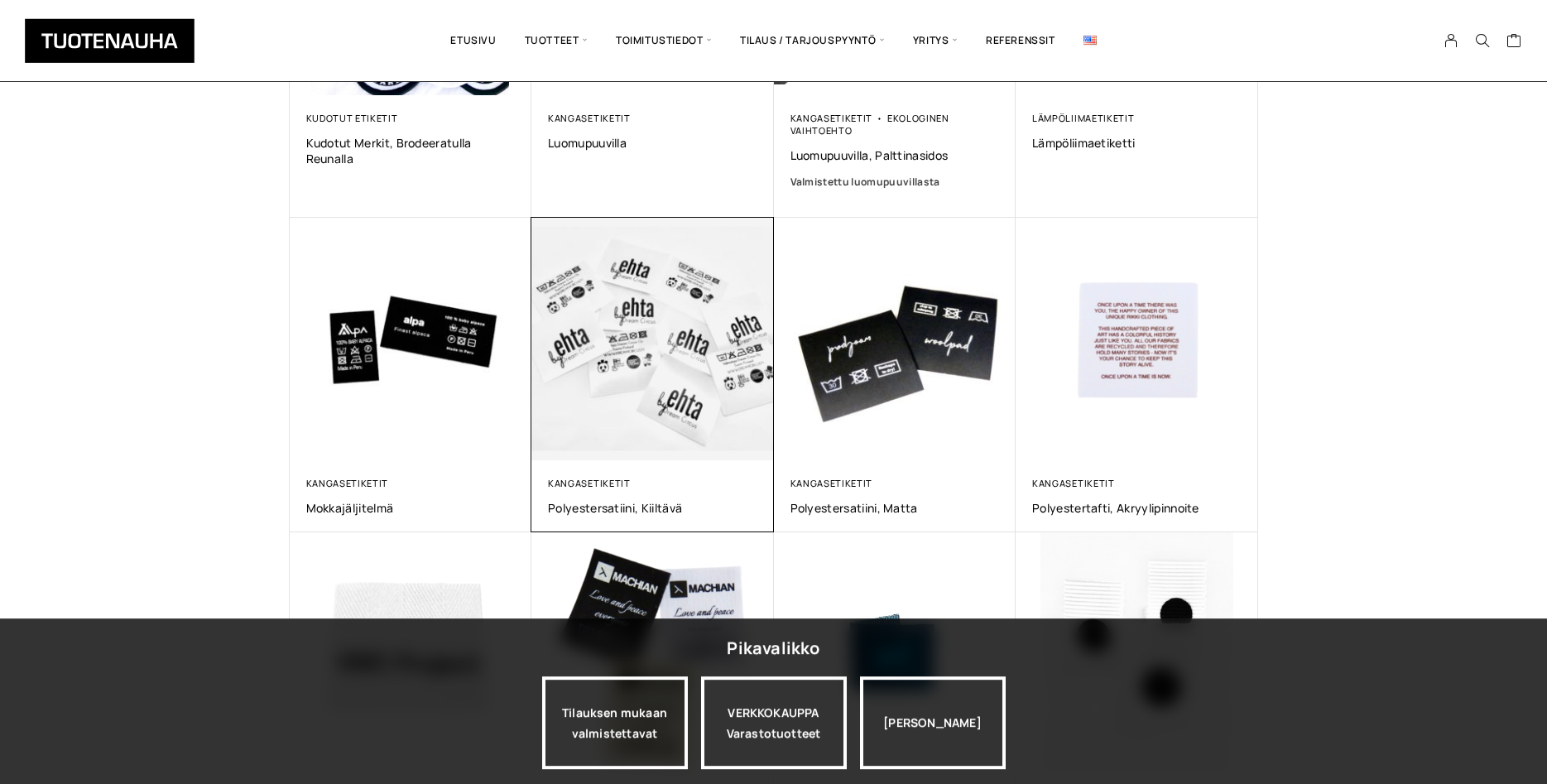
scroll to position [591, 0]
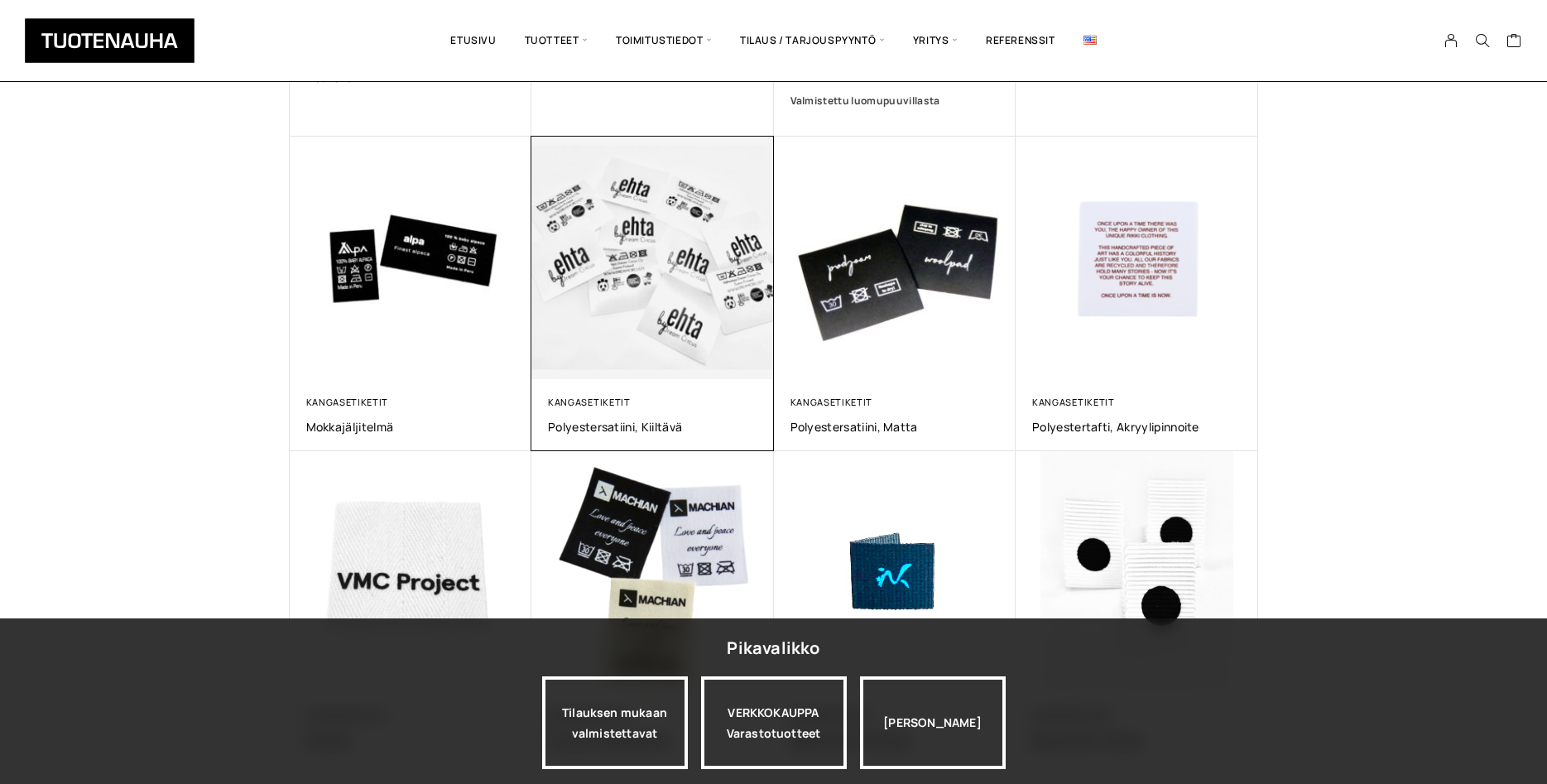
click at [653, 344] on img at bounding box center [652, 257] width 254 height 254
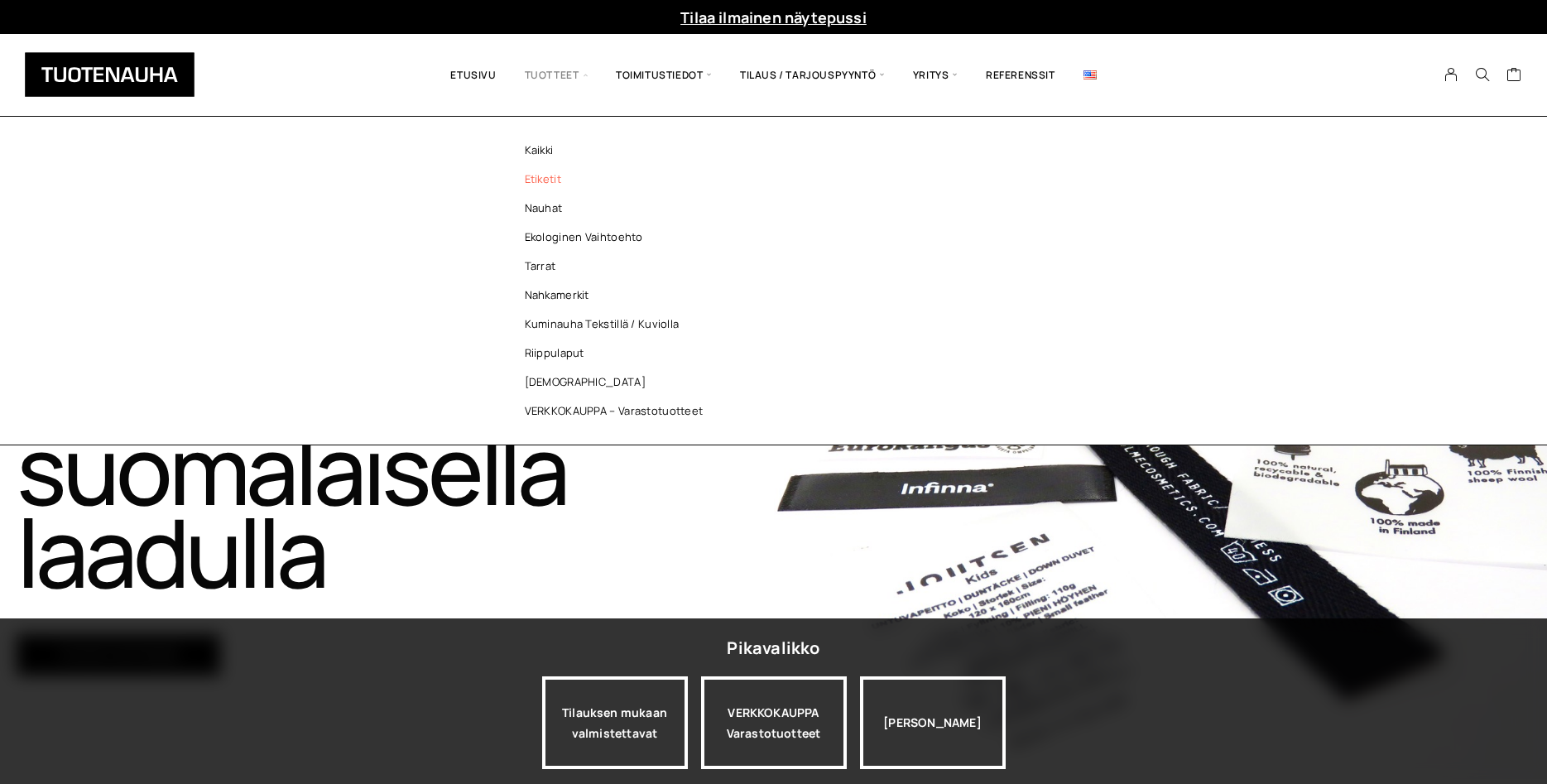
click at [542, 181] on link "Etiketit" at bounding box center [618, 179] width 240 height 29
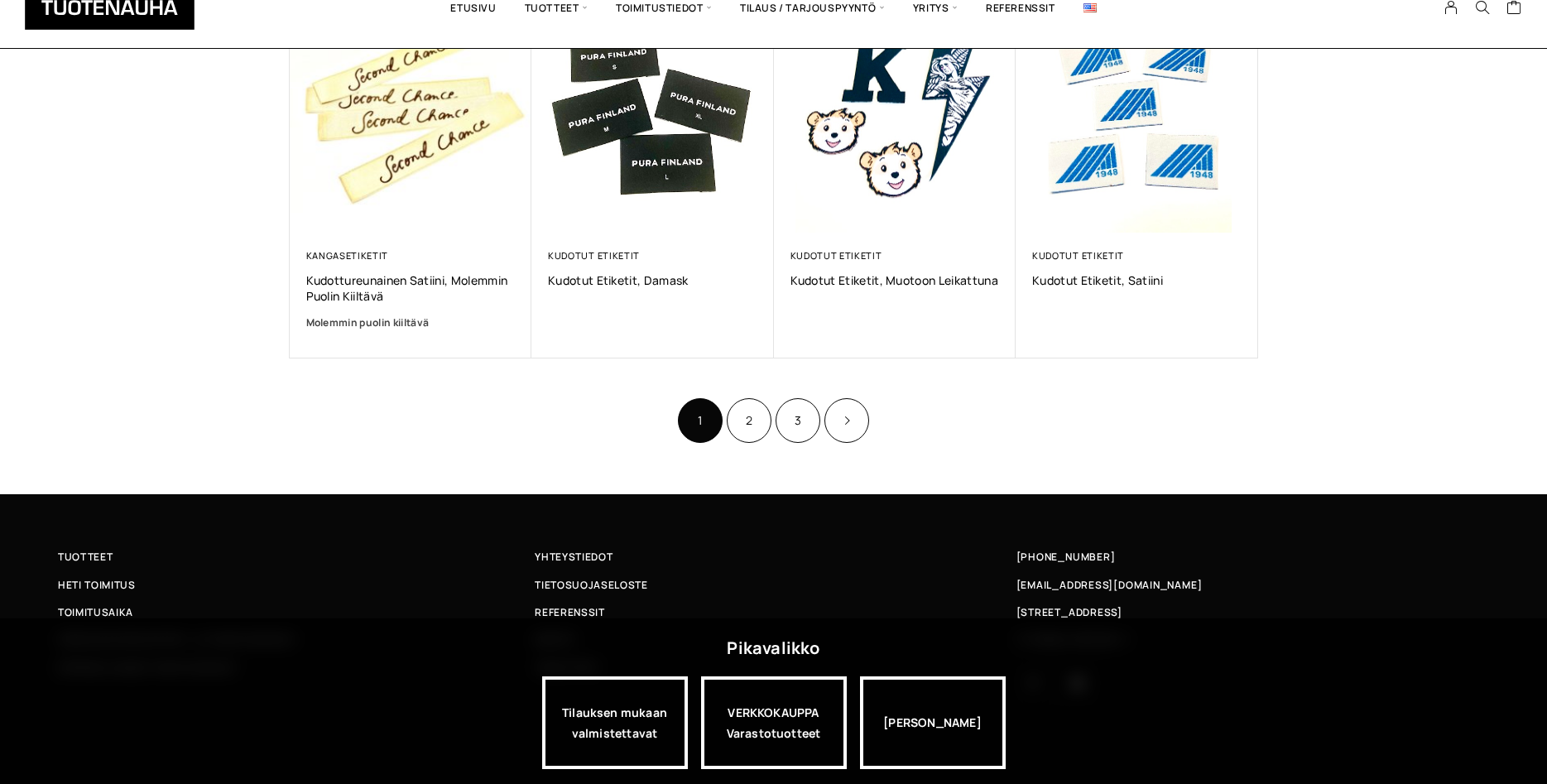
scroll to position [1084, 0]
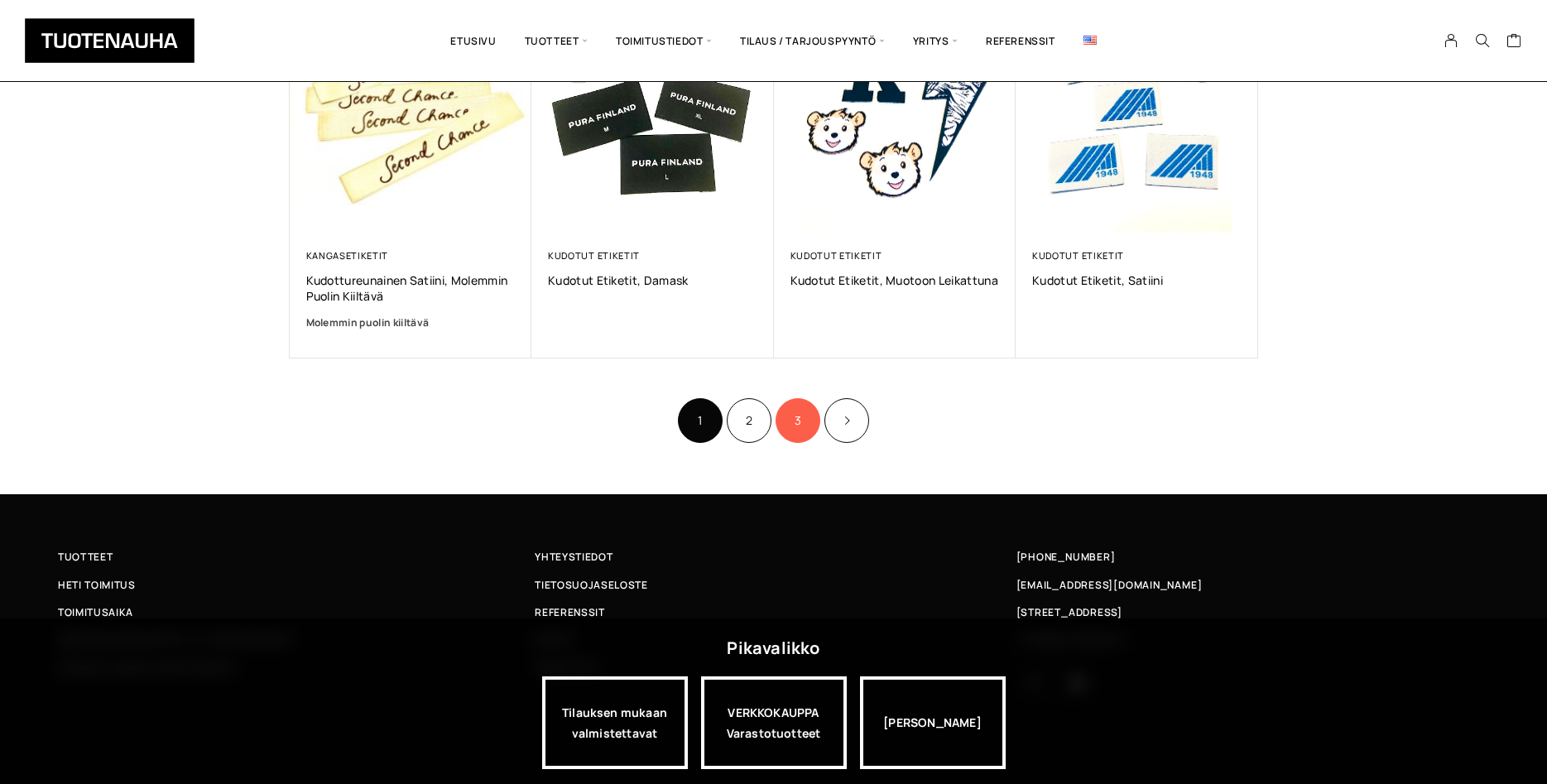
click at [801, 419] on link "3" at bounding box center [798, 420] width 45 height 45
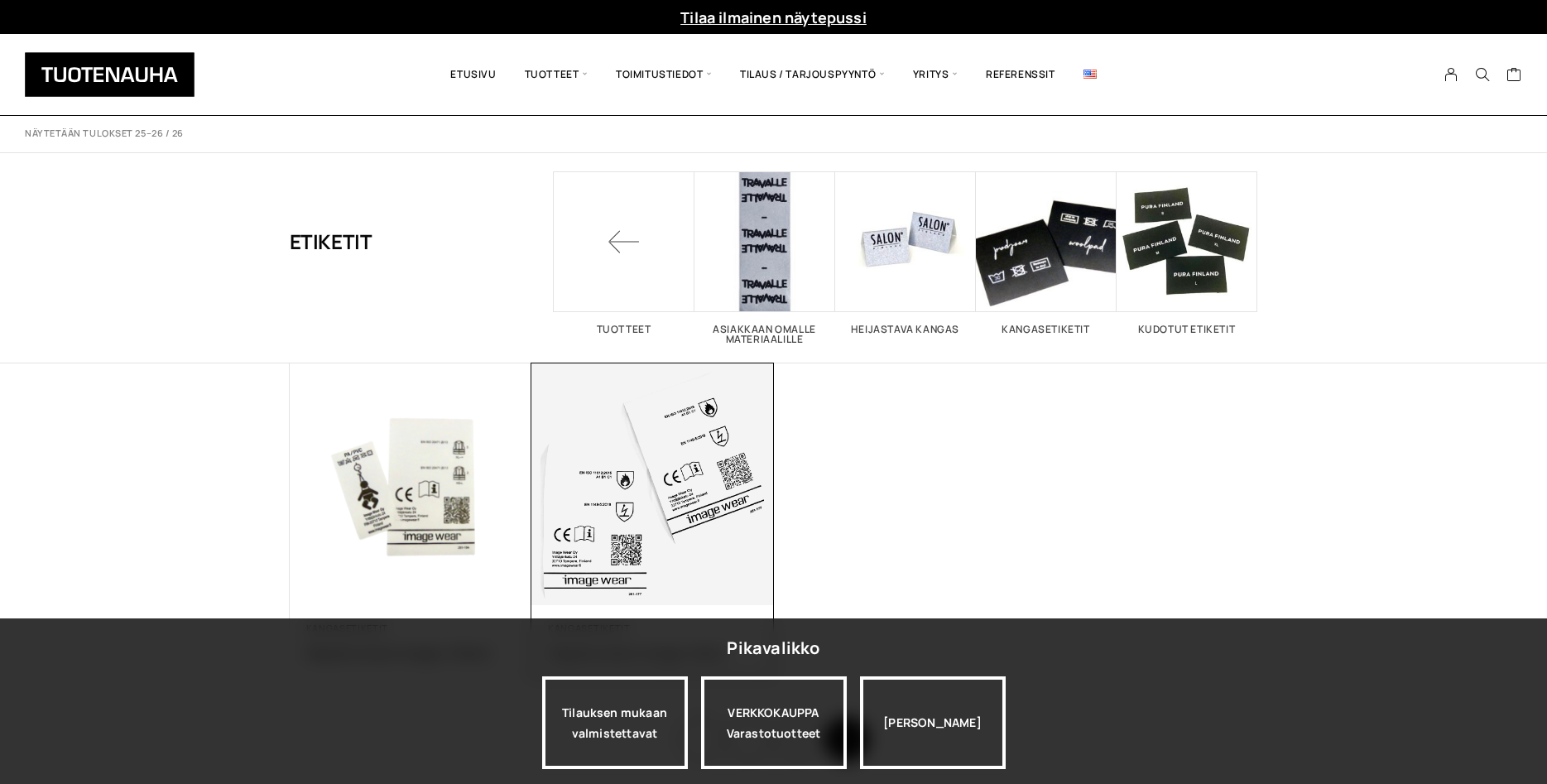
click at [678, 529] on img at bounding box center [652, 484] width 242 height 242
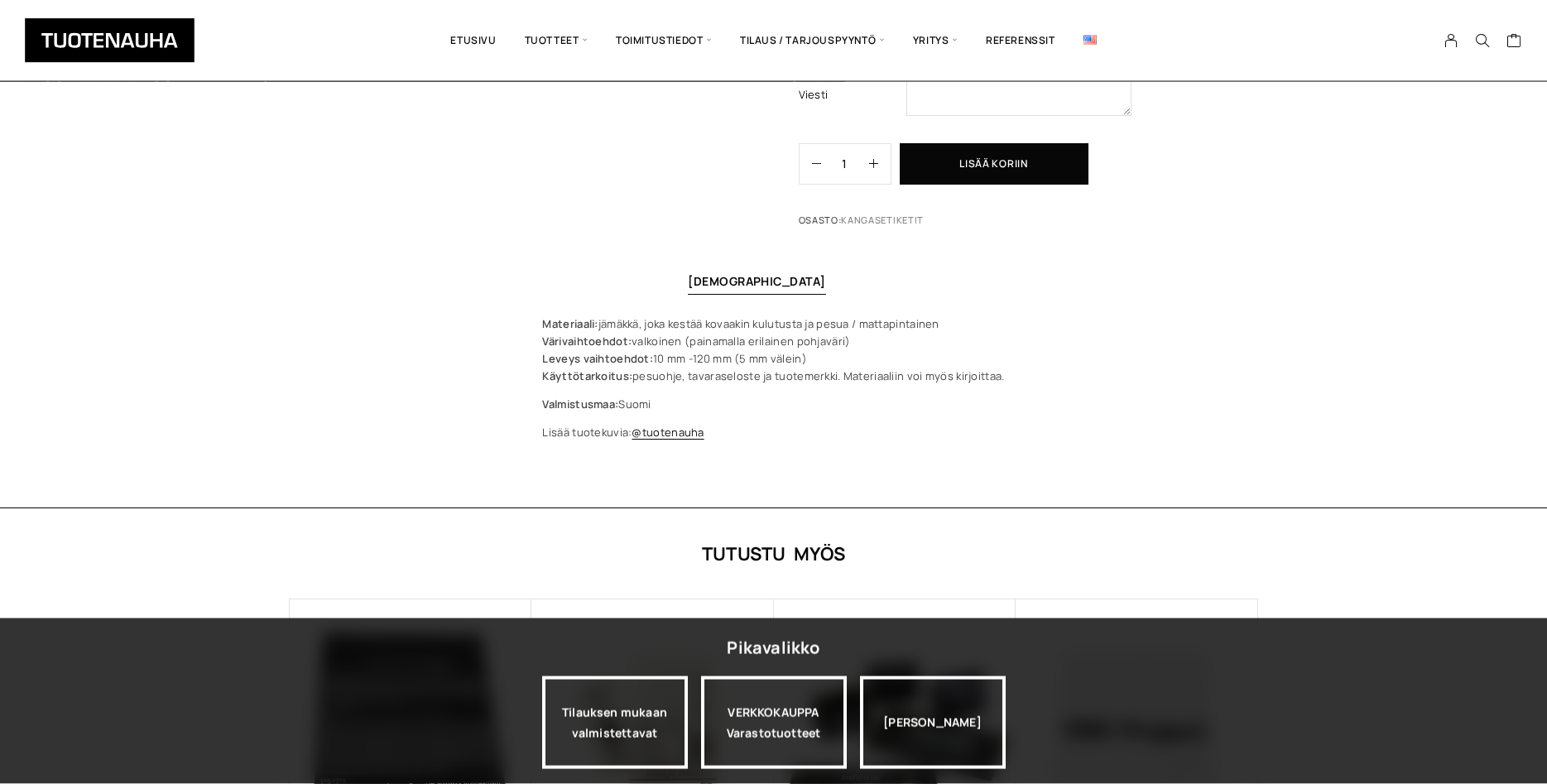
scroll to position [928, 0]
